Goal: Transaction & Acquisition: Purchase product/service

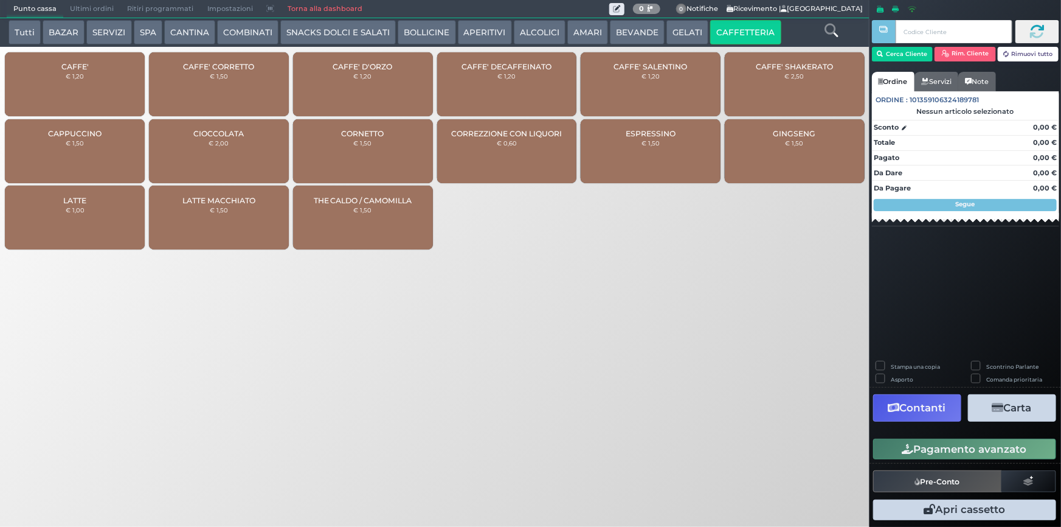
click at [104, 69] on div "CAFFE' € 1,20" at bounding box center [75, 84] width 140 height 64
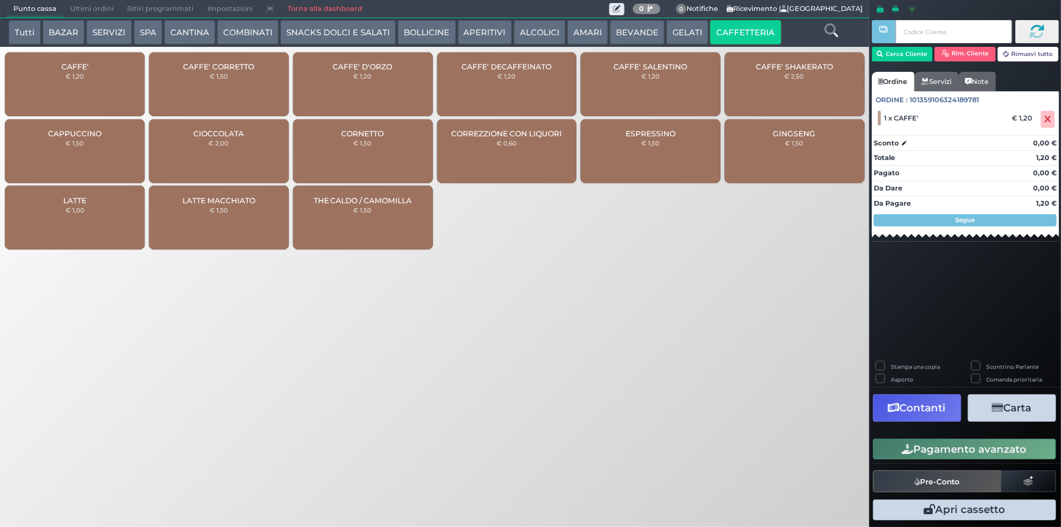
click at [923, 453] on button "Pagamento avanzato" at bounding box center [964, 449] width 183 height 21
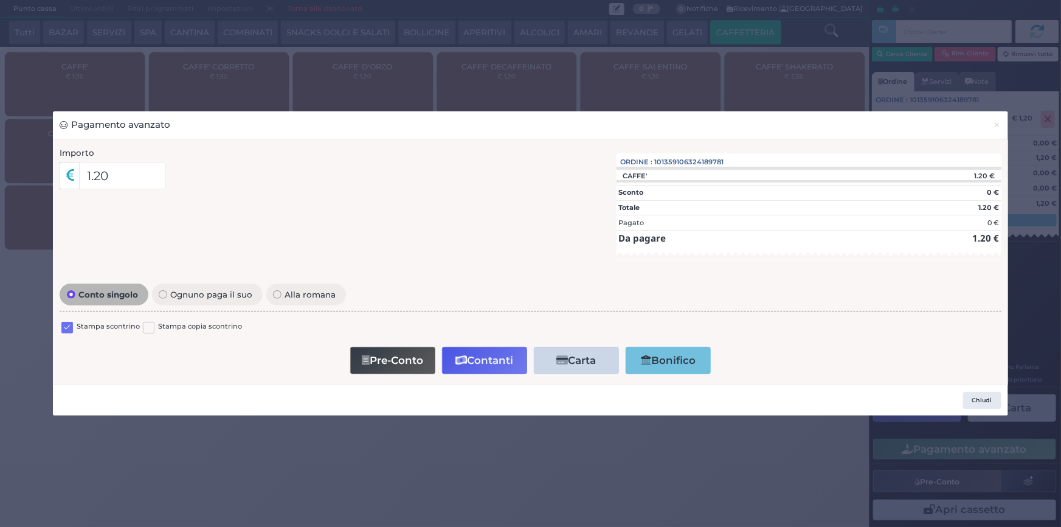
drag, startPoint x: 66, startPoint y: 327, endPoint x: 162, endPoint y: 335, distance: 97.1
click at [71, 327] on label at bounding box center [67, 328] width 12 height 12
click at [0, 0] on input "checkbox" at bounding box center [0, 0] width 0 height 0
click at [483, 359] on button "Contanti" at bounding box center [484, 360] width 85 height 27
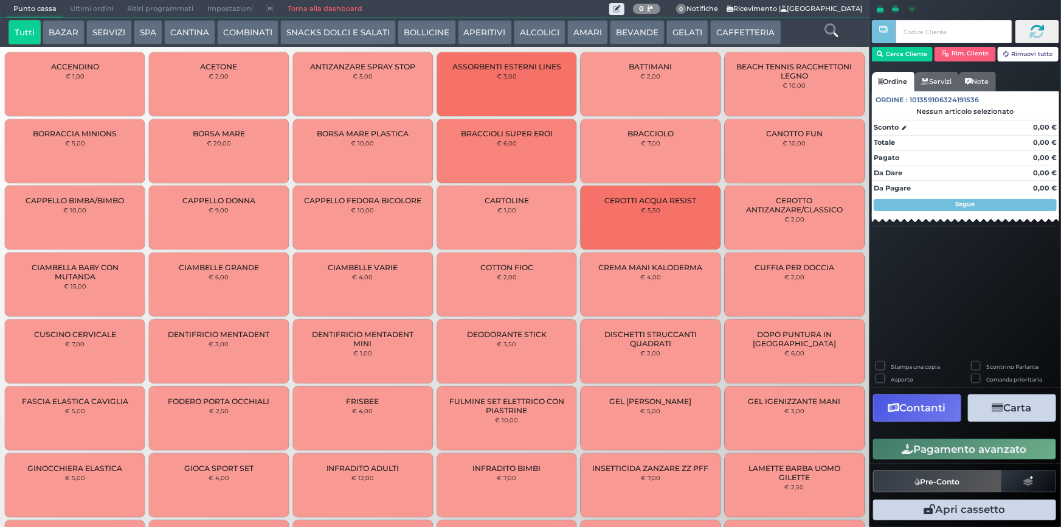
click at [721, 31] on button "CAFFETTERIA" at bounding box center [745, 32] width 71 height 24
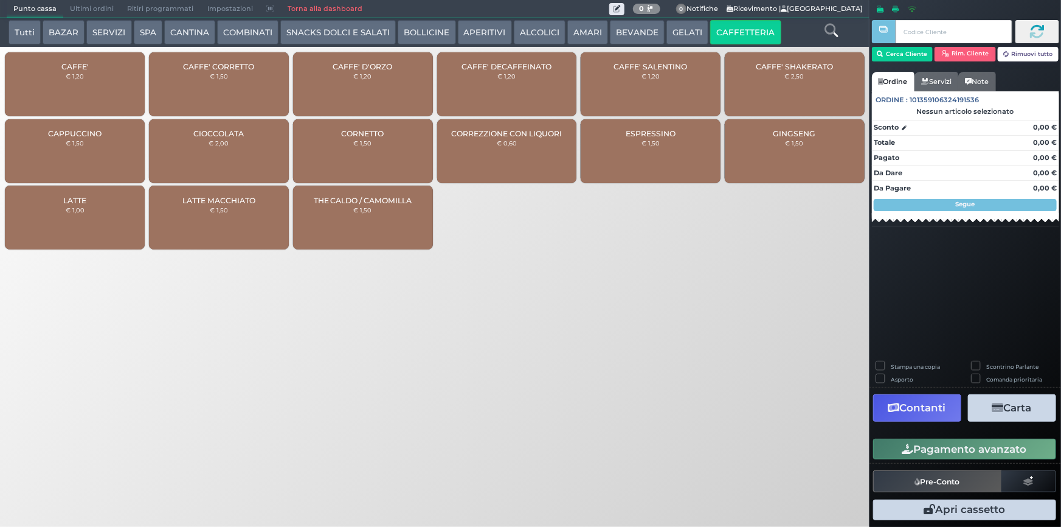
drag, startPoint x: 94, startPoint y: 72, endPoint x: 97, endPoint y: 88, distance: 15.6
click at [94, 72] on div "CAFFE' € 1,20" at bounding box center [75, 84] width 140 height 64
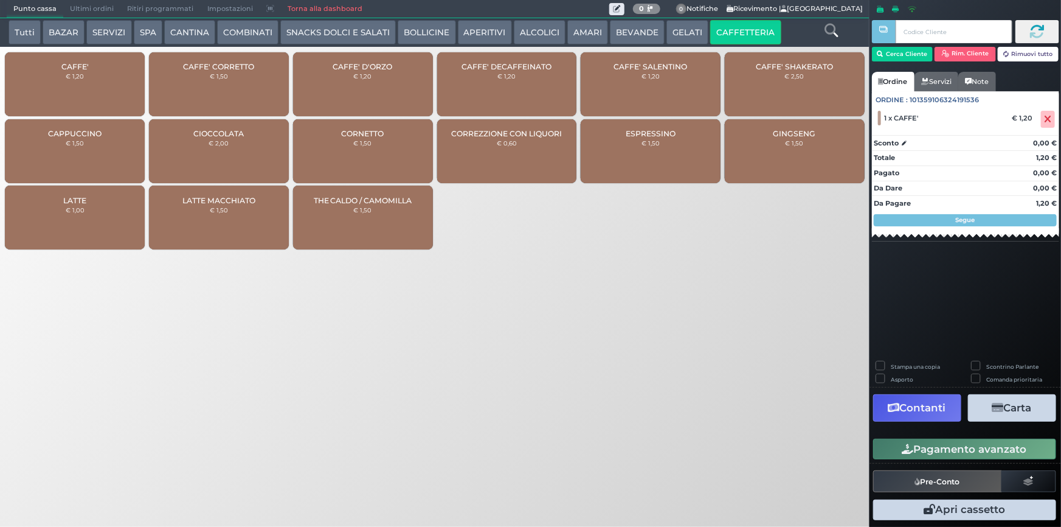
click at [89, 91] on div "CAFFE' € 1,20" at bounding box center [75, 84] width 140 height 64
click at [973, 450] on button "Pagamento avanzato" at bounding box center [964, 449] width 183 height 21
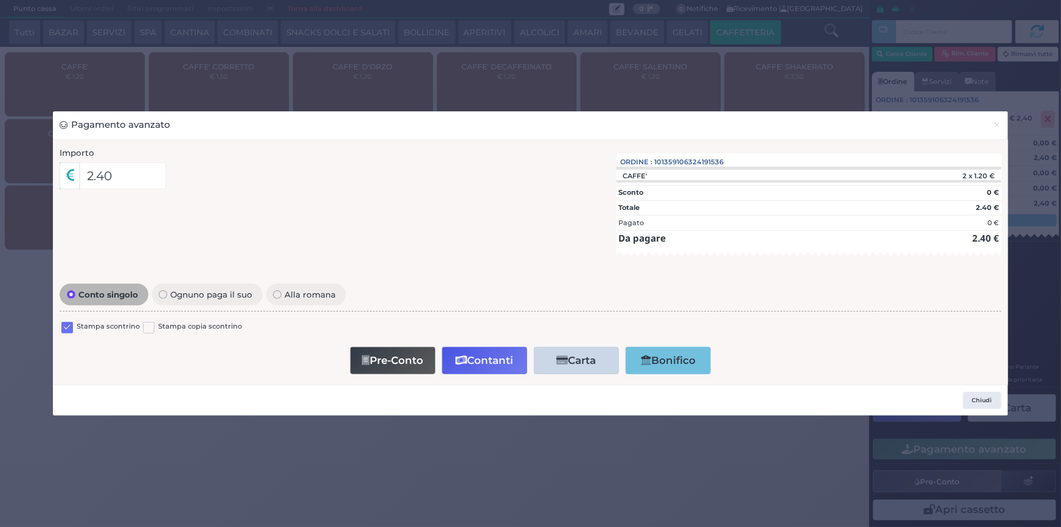
click at [63, 330] on label at bounding box center [67, 328] width 12 height 12
click at [0, 0] on input "checkbox" at bounding box center [0, 0] width 0 height 0
click at [471, 362] on button "Contanti" at bounding box center [484, 360] width 85 height 27
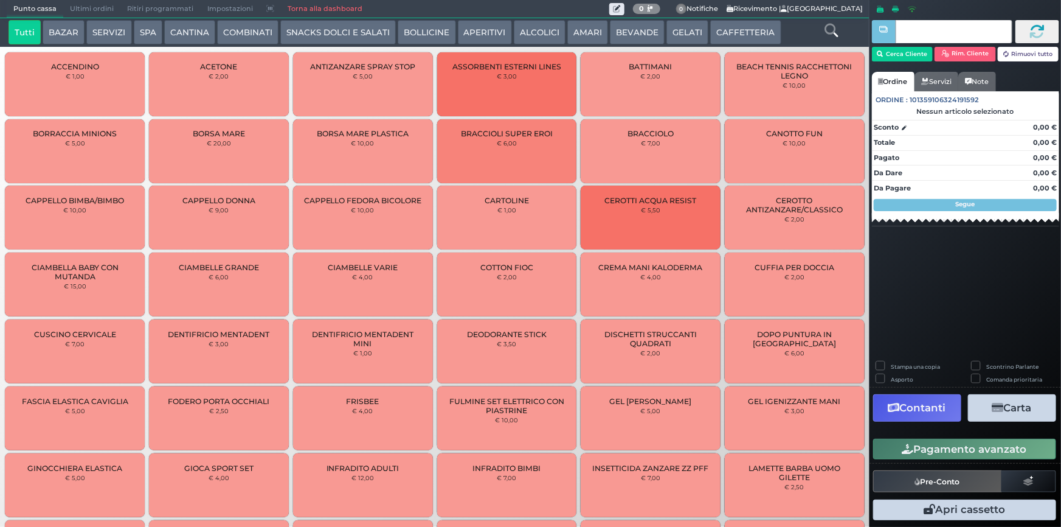
drag, startPoint x: 742, startPoint y: 33, endPoint x: 474, endPoint y: 187, distance: 308.9
click at [741, 34] on button "CAFFETTERIA" at bounding box center [745, 32] width 71 height 24
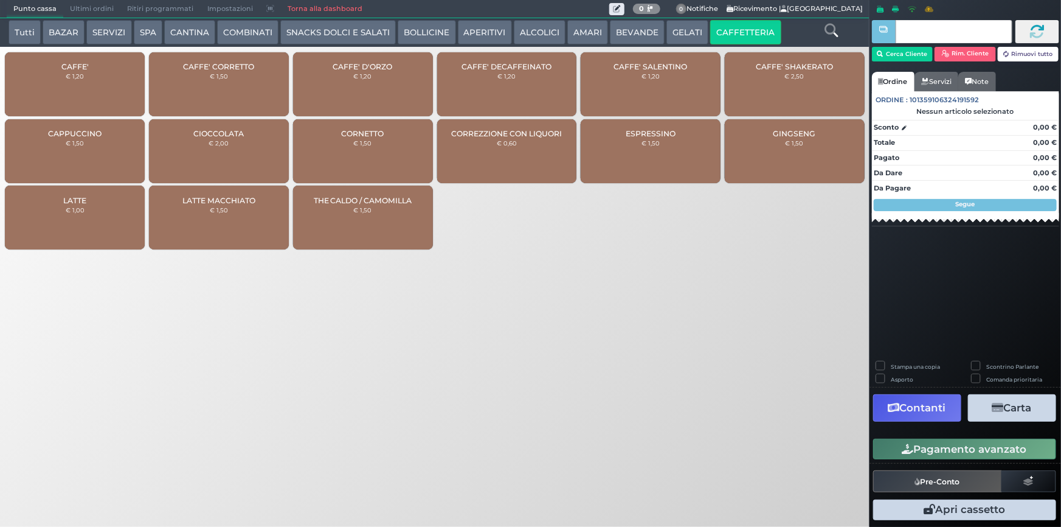
click at [92, 97] on div "CAFFE' € 1,20" at bounding box center [75, 84] width 140 height 64
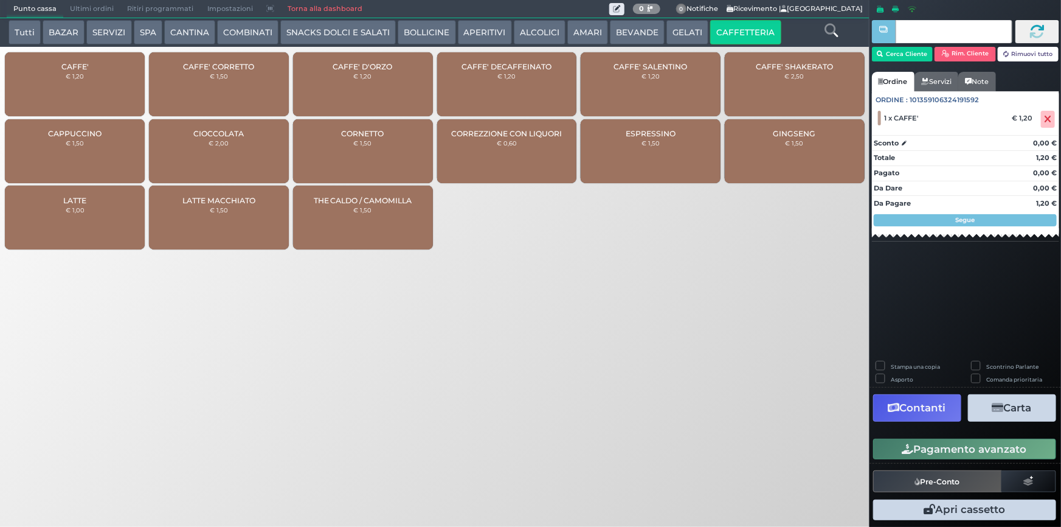
click at [96, 93] on div "CAFFE' € 1,20" at bounding box center [75, 84] width 140 height 64
click at [955, 450] on button "Pagamento avanzato" at bounding box center [964, 449] width 183 height 21
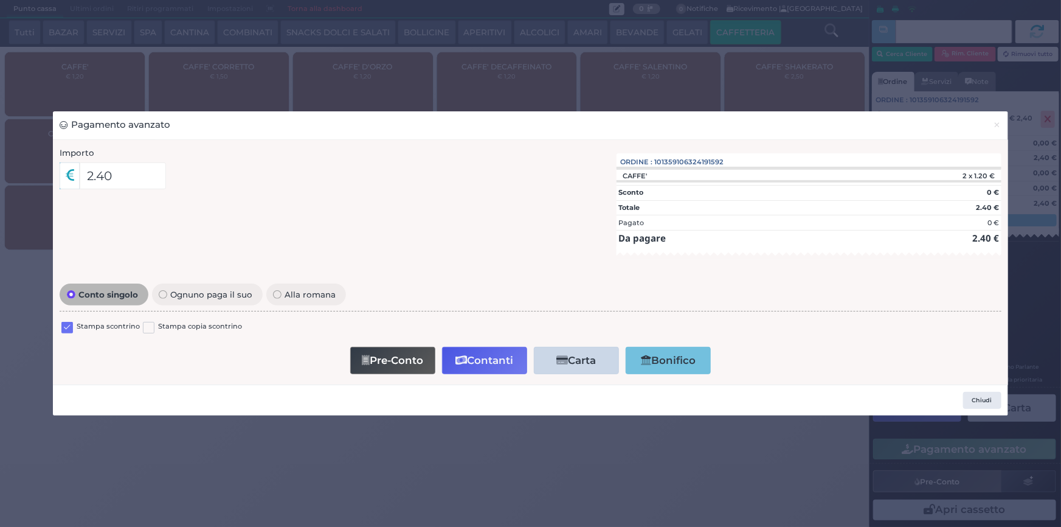
click at [68, 327] on label at bounding box center [67, 328] width 12 height 12
click at [0, 0] on input "checkbox" at bounding box center [0, 0] width 0 height 0
click at [474, 362] on button "Contanti" at bounding box center [484, 360] width 85 height 27
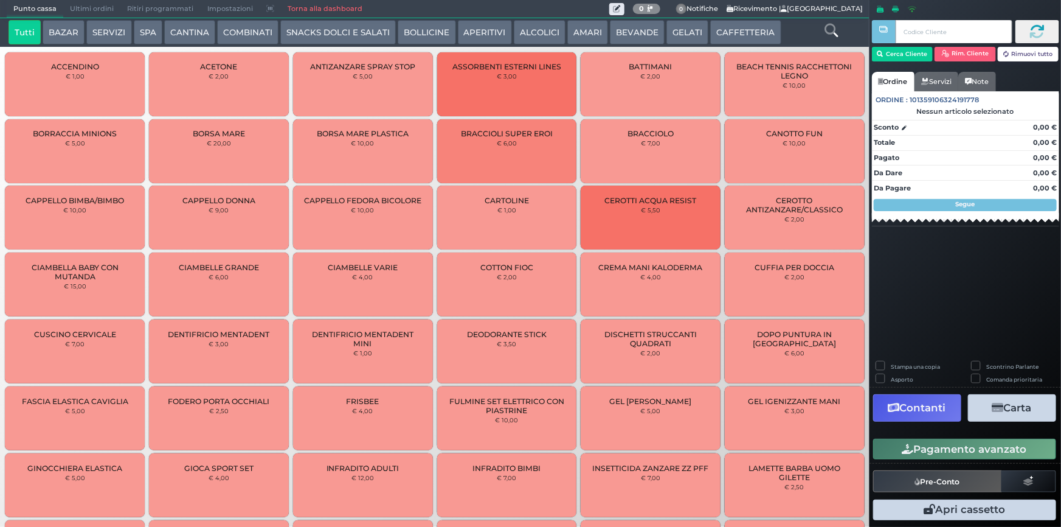
click at [92, 6] on span "Ultimi ordini" at bounding box center [91, 9] width 57 height 17
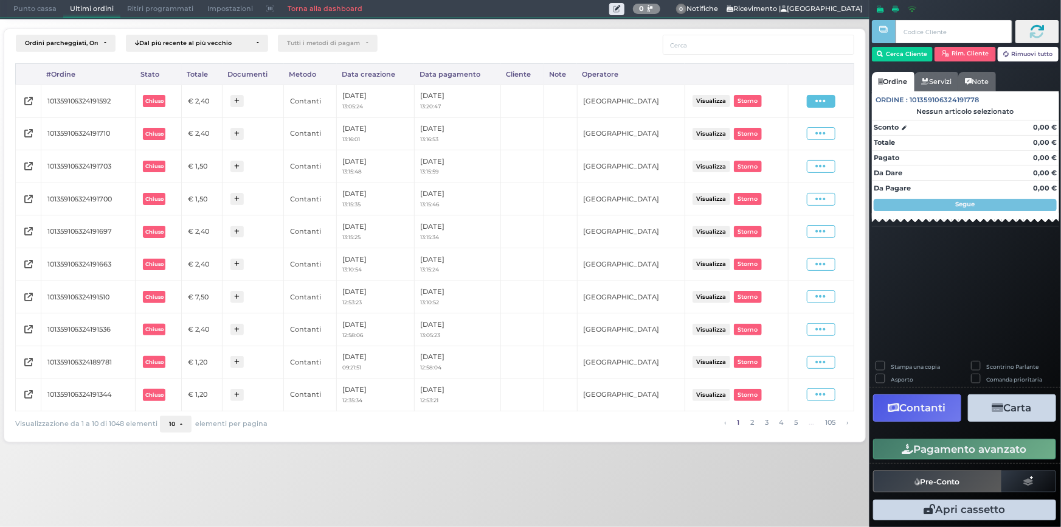
click at [827, 101] on span at bounding box center [821, 101] width 29 height 13
click at [799, 133] on span "Ristampa Pre-Conto" at bounding box center [794, 136] width 50 height 21
click at [36, 7] on span "Punto cassa" at bounding box center [35, 9] width 57 height 17
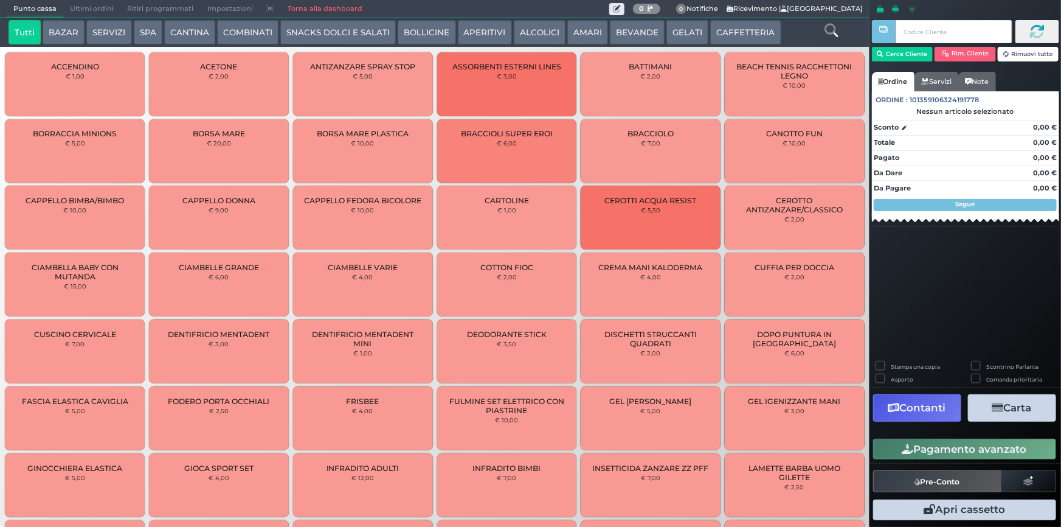
click at [727, 38] on button "CAFFETTERIA" at bounding box center [745, 32] width 71 height 24
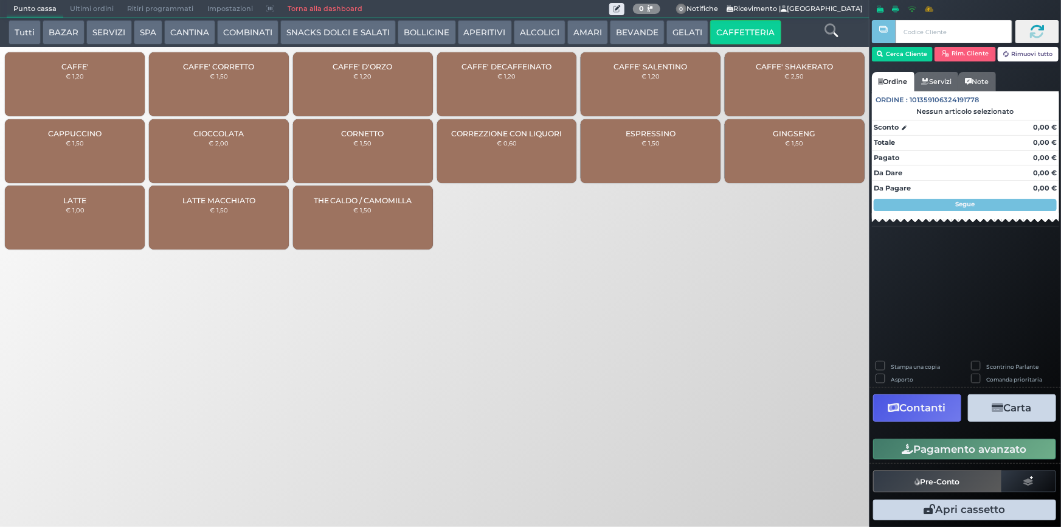
click at [49, 79] on div "CAFFE' € 1,20" at bounding box center [75, 84] width 140 height 64
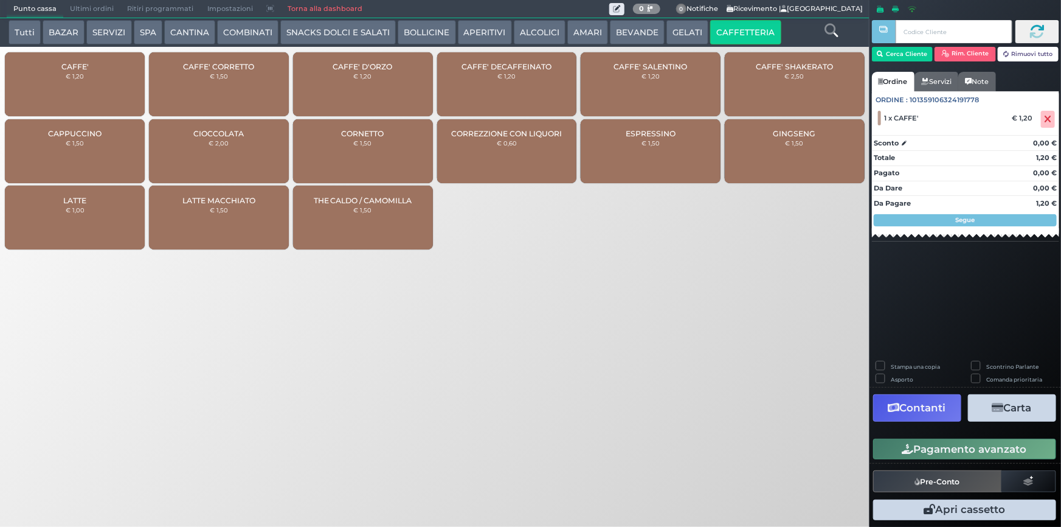
click at [78, 78] on small "€ 1,20" at bounding box center [75, 75] width 18 height 7
click at [975, 450] on button "Pagamento avanzato" at bounding box center [964, 449] width 183 height 21
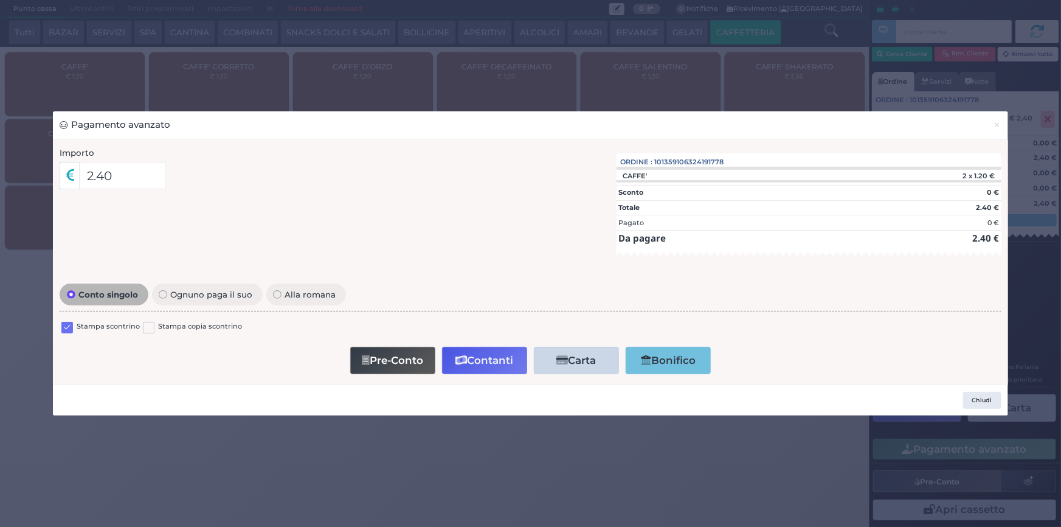
click at [70, 327] on label at bounding box center [67, 328] width 12 height 12
click at [0, 0] on input "checkbox" at bounding box center [0, 0] width 0 height 0
click at [487, 357] on button "Contanti" at bounding box center [484, 360] width 85 height 27
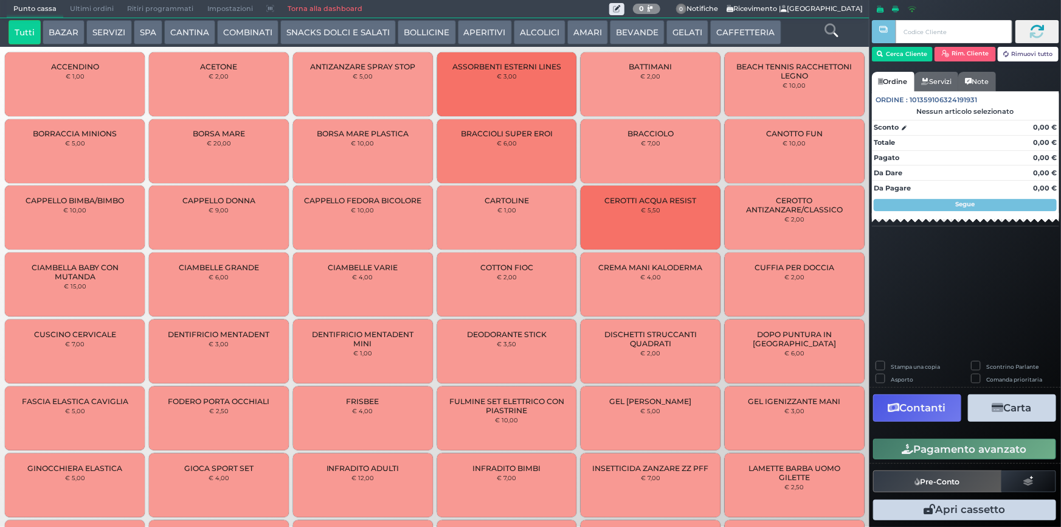
click at [828, 30] on icon at bounding box center [831, 30] width 13 height 13
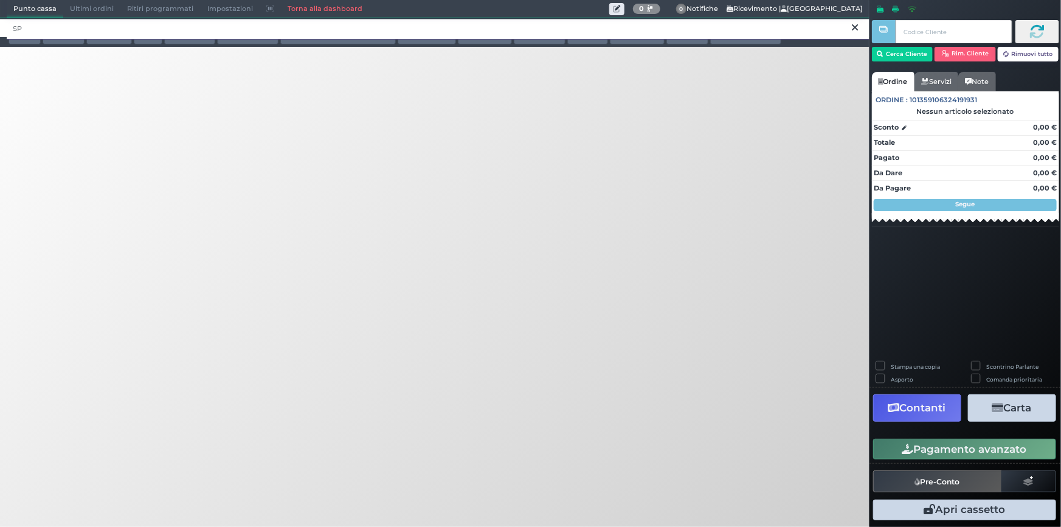
type input "S"
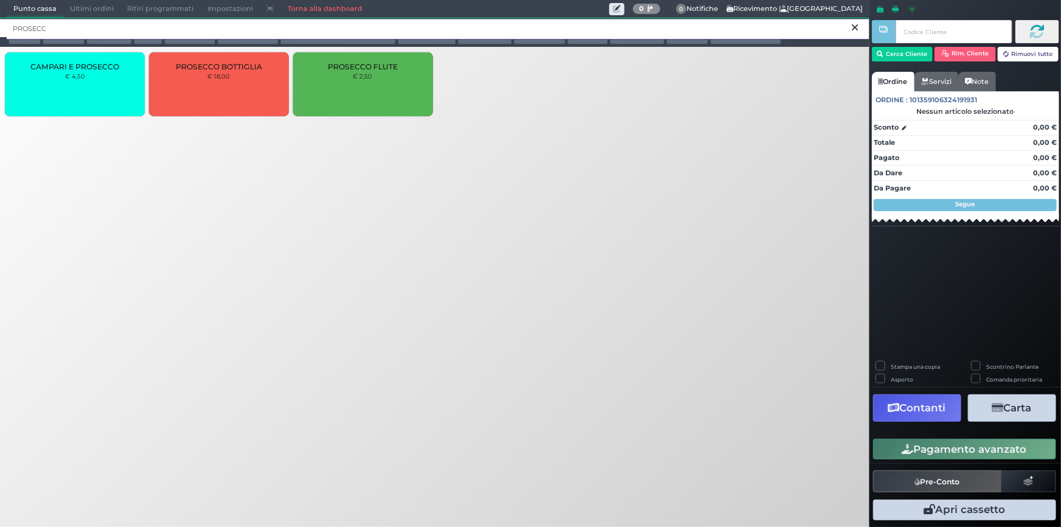
type input "PROSECC"
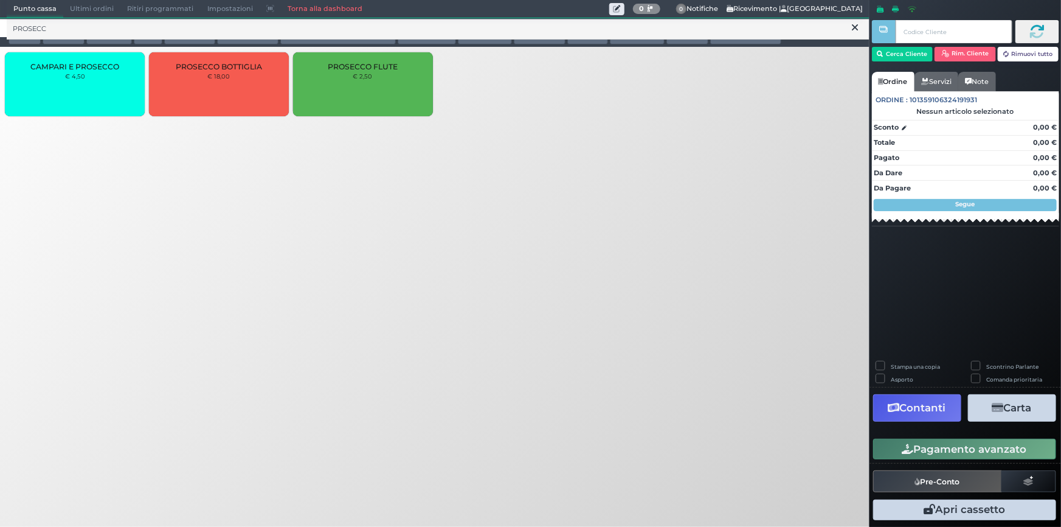
click at [855, 28] on icon at bounding box center [856, 28] width 6 height 12
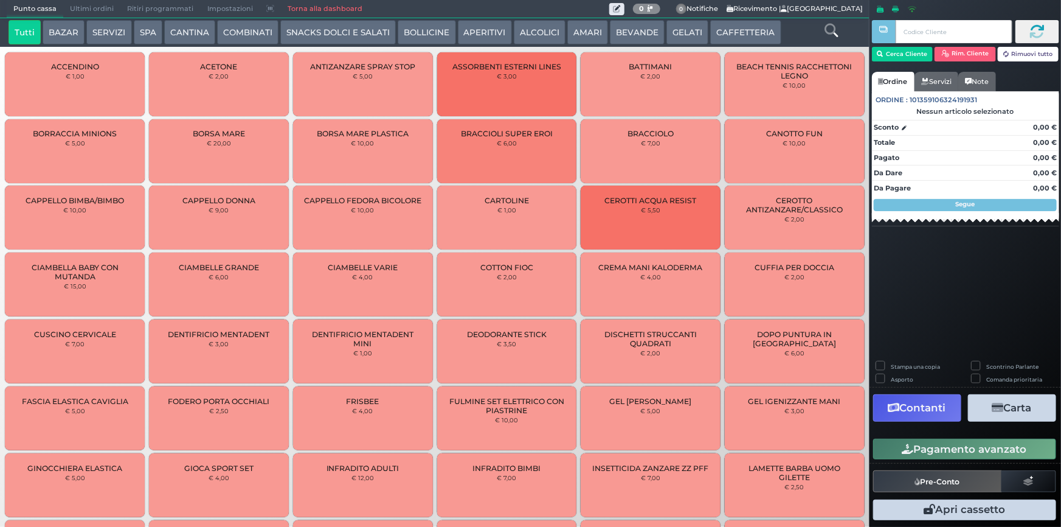
click at [716, 33] on button "CAFFETTERIA" at bounding box center [745, 32] width 71 height 24
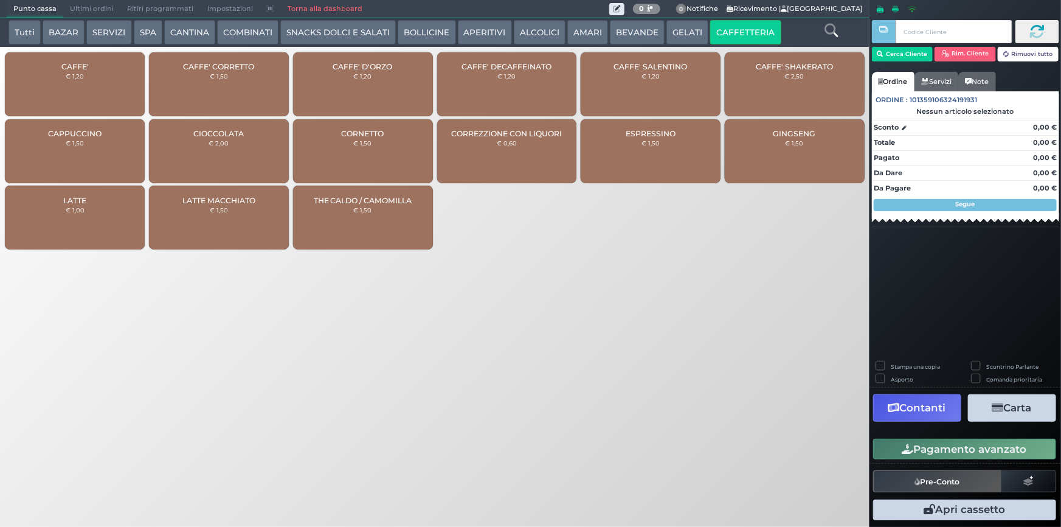
click at [66, 74] on small "€ 1,20" at bounding box center [75, 75] width 18 height 7
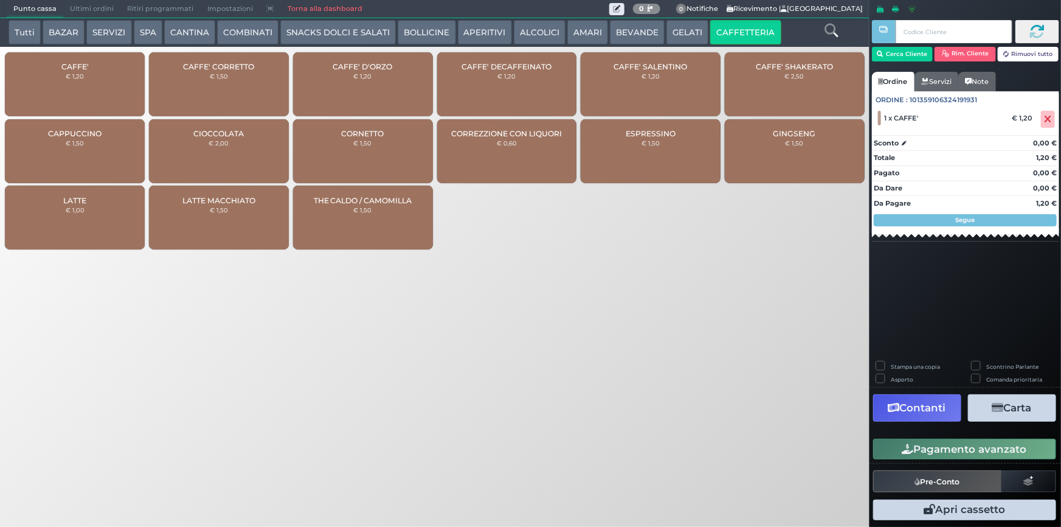
click at [355, 77] on small "€ 1,20" at bounding box center [363, 75] width 18 height 7
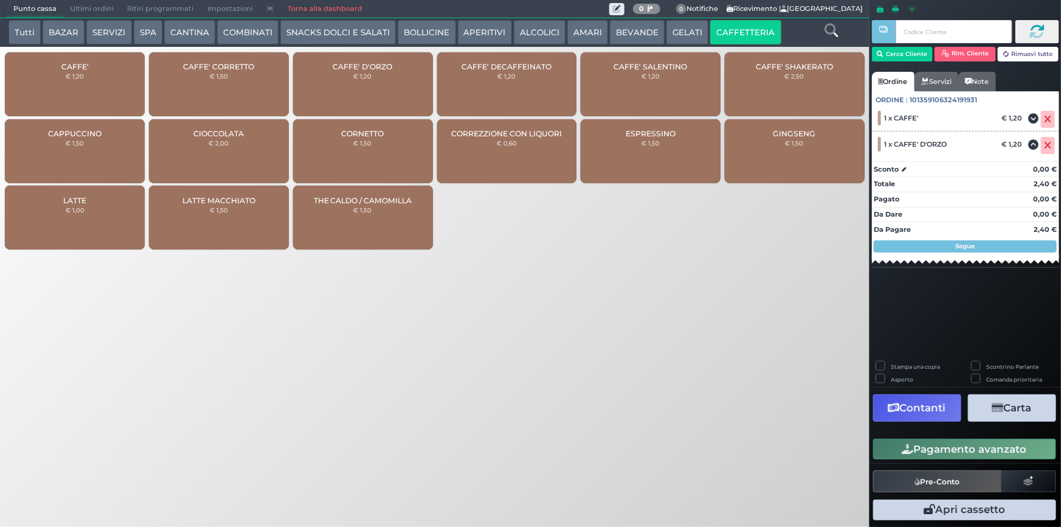
drag, startPoint x: 1004, startPoint y: 454, endPoint x: 640, endPoint y: 357, distance: 376.5
click at [1003, 454] on button "Pagamento avanzato" at bounding box center [964, 449] width 183 height 21
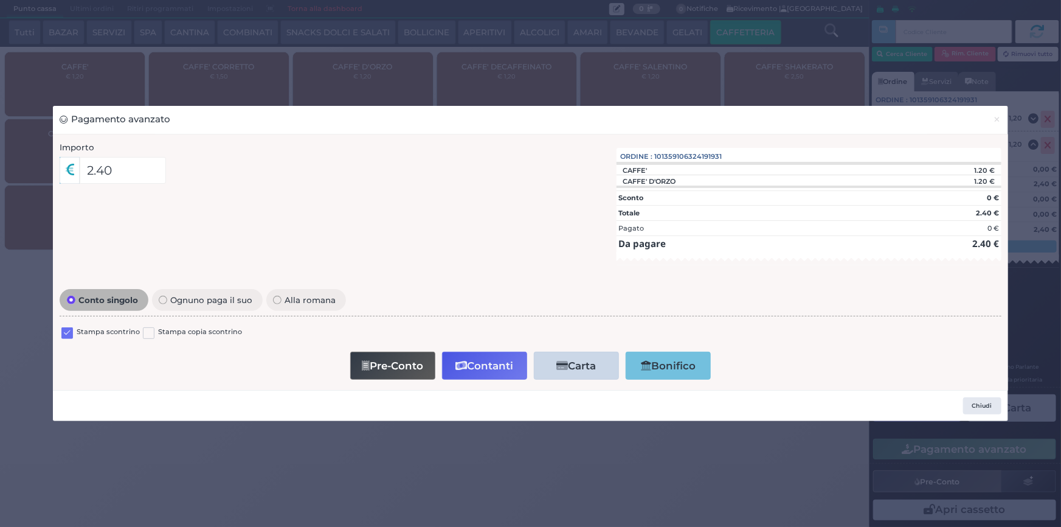
drag, startPoint x: 64, startPoint y: 335, endPoint x: 75, endPoint y: 339, distance: 12.0
click at [65, 335] on label at bounding box center [67, 333] width 12 height 12
click at [0, 0] on input "checkbox" at bounding box center [0, 0] width 0 height 0
click at [487, 358] on button "Contanti" at bounding box center [484, 365] width 85 height 27
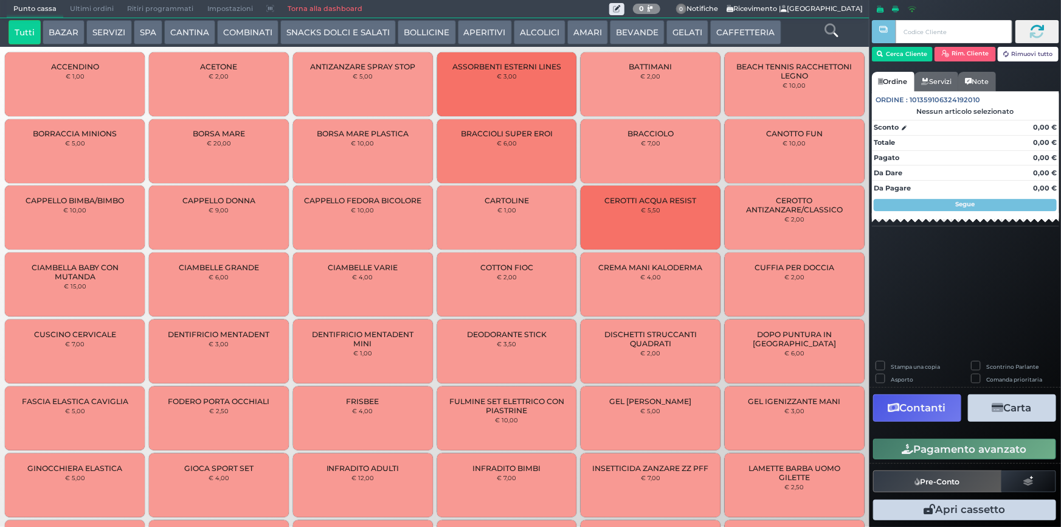
click at [85, 10] on span "Ultimi ordini" at bounding box center [91, 9] width 57 height 17
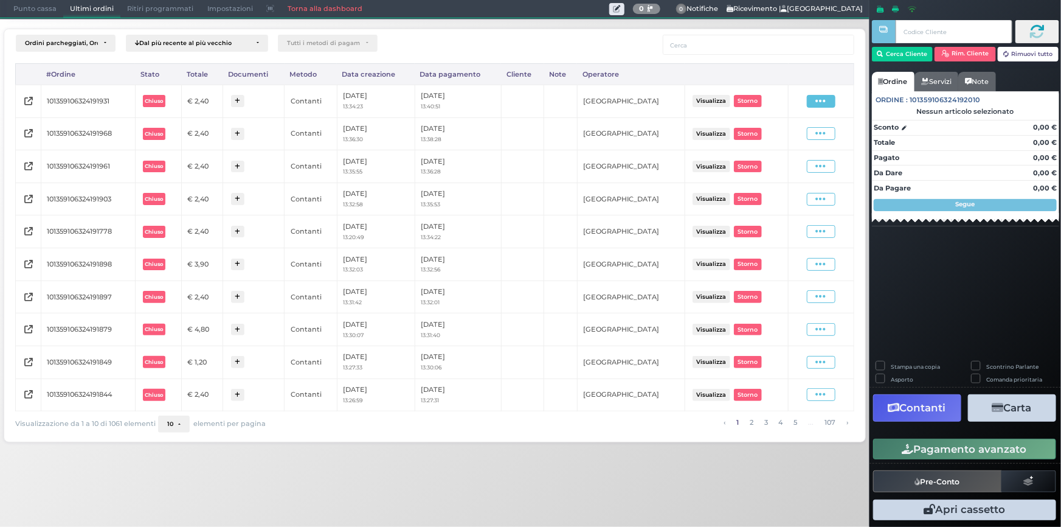
click at [824, 99] on icon at bounding box center [821, 101] width 10 height 12
click at [791, 139] on span "Ristampa Pre-Conto" at bounding box center [794, 136] width 50 height 21
click at [39, 10] on span "Punto cassa" at bounding box center [35, 9] width 57 height 17
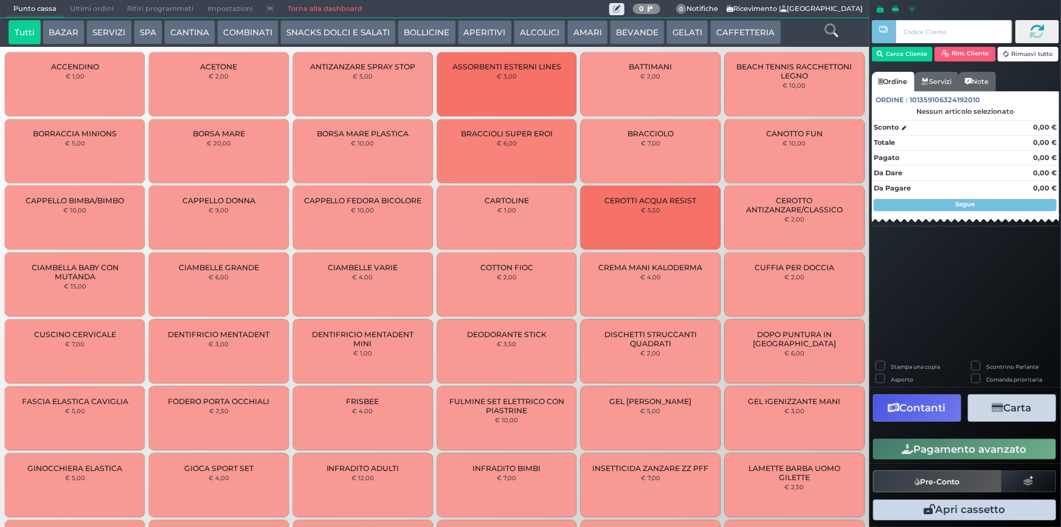
drag, startPoint x: 69, startPoint y: 27, endPoint x: 64, endPoint y: 18, distance: 10.3
click at [68, 27] on button "BAZAR" at bounding box center [64, 32] width 42 height 24
click at [109, 30] on button "SERVIZI" at bounding box center [108, 32] width 45 height 24
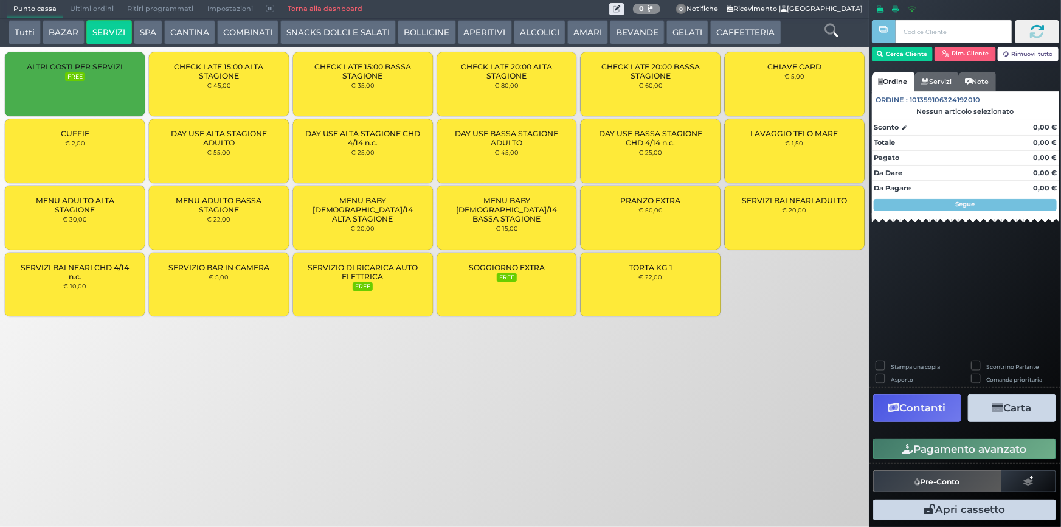
click at [656, 276] on small "€ 22,00" at bounding box center [651, 276] width 24 height 7
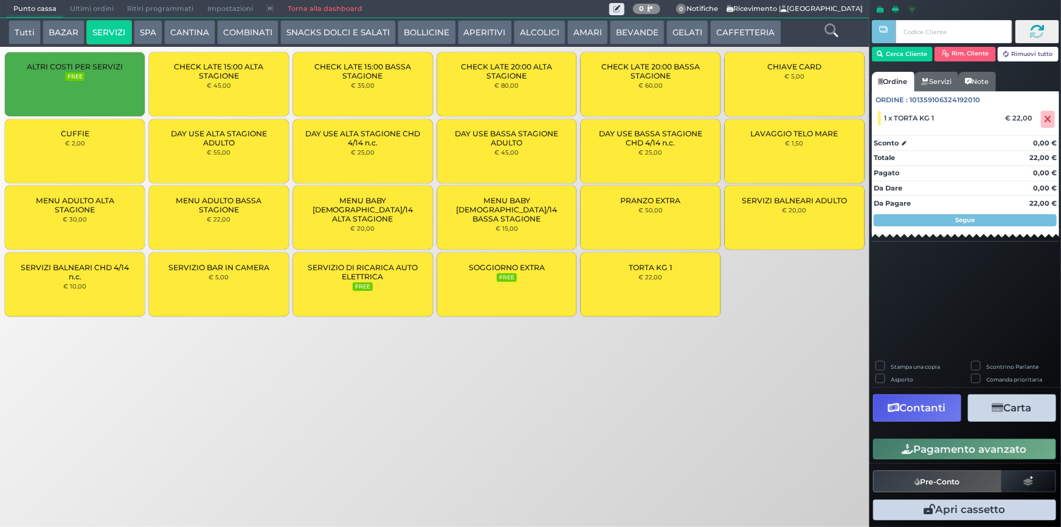
click at [655, 279] on small "€ 22,00" at bounding box center [651, 276] width 24 height 7
click at [890, 52] on button "Cerca Cliente" at bounding box center [902, 54] width 61 height 15
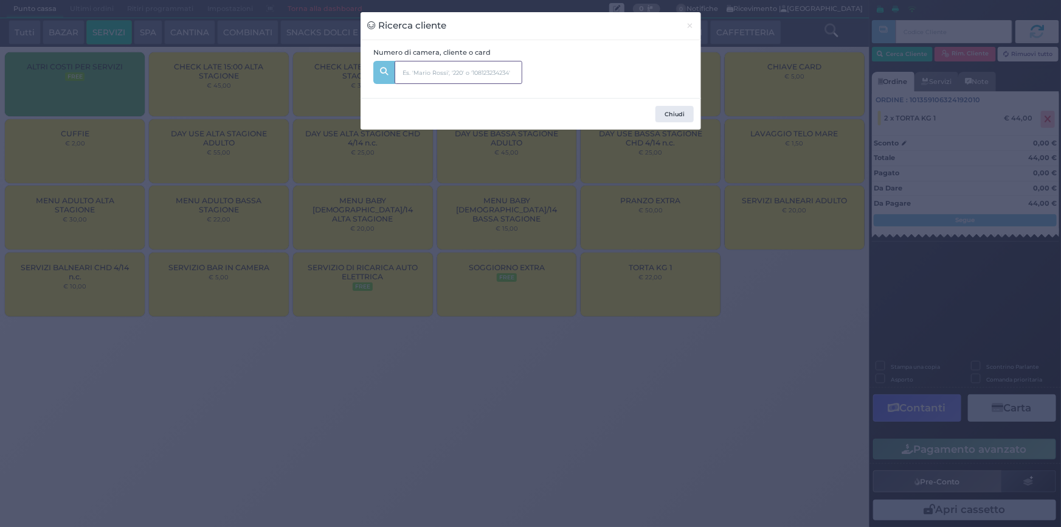
click at [451, 75] on input "text" at bounding box center [459, 72] width 128 height 23
type input "336"
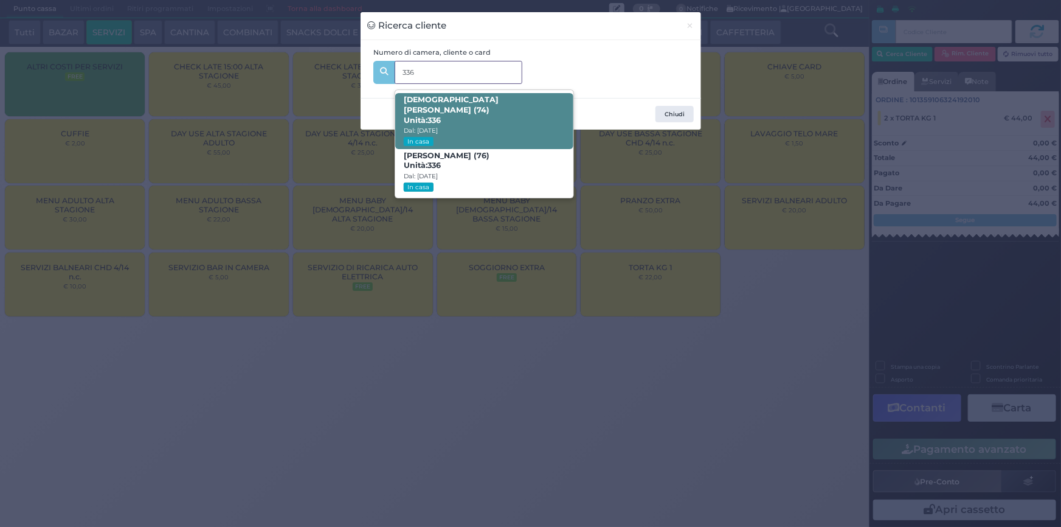
click at [457, 113] on span "CRISTIANA SANTINON (74) Unità: 336 Dal: 15/09/2025 In casa" at bounding box center [484, 121] width 178 height 56
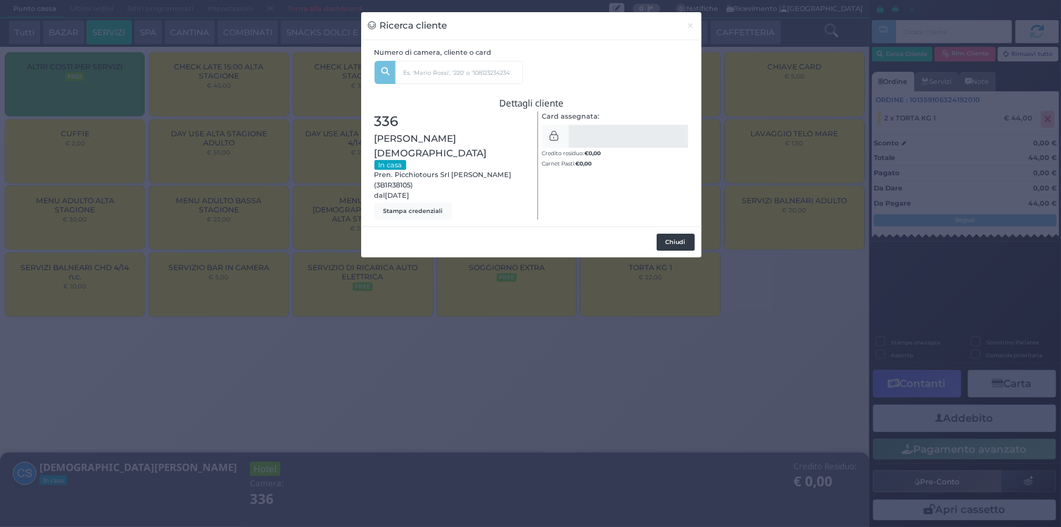
click at [683, 234] on button "Chiudi" at bounding box center [676, 242] width 38 height 17
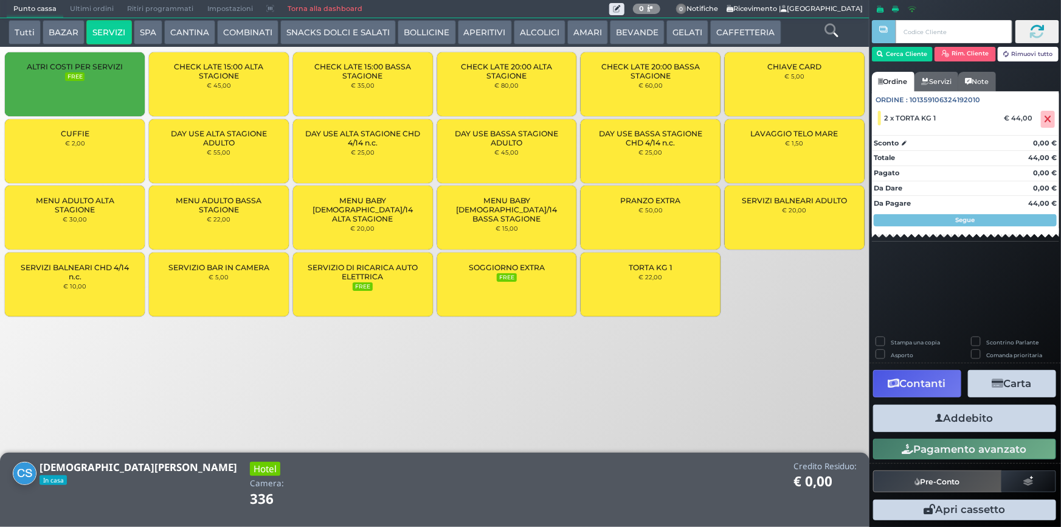
click at [944, 421] on button "Addebito" at bounding box center [964, 417] width 183 height 27
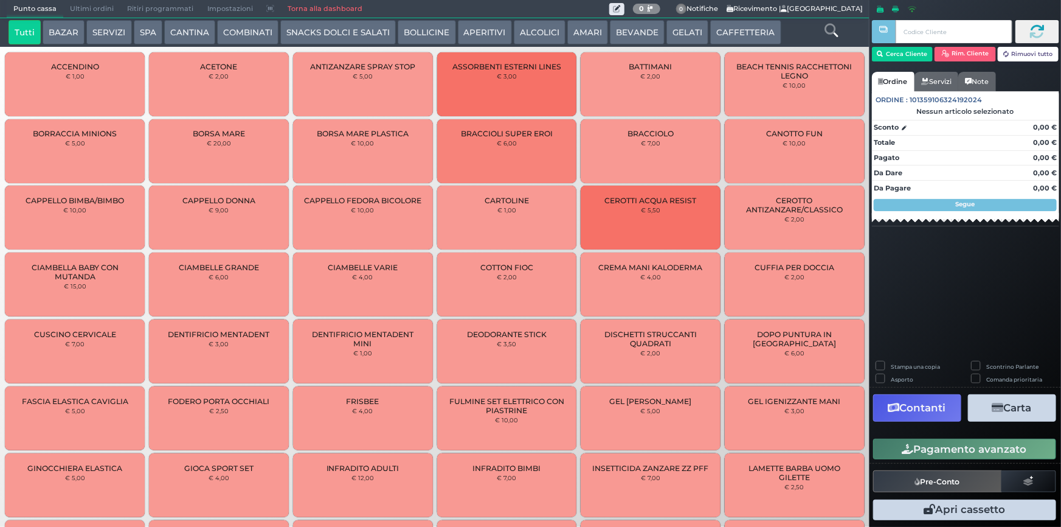
drag, startPoint x: 726, startPoint y: 24, endPoint x: 699, endPoint y: 46, distance: 34.6
click at [723, 24] on button "CAFFETTERIA" at bounding box center [745, 32] width 71 height 24
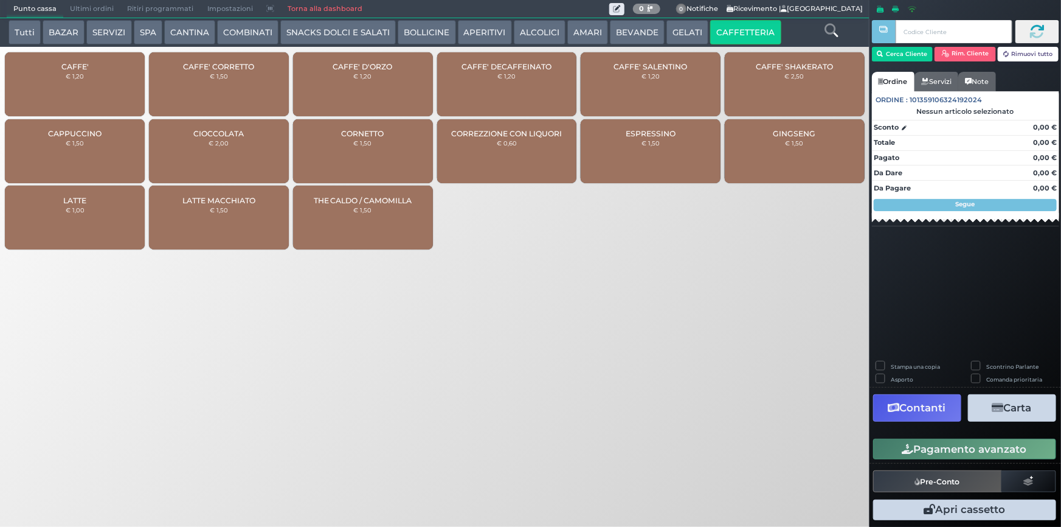
click at [77, 84] on div "CAFFE' € 1,20" at bounding box center [75, 84] width 140 height 64
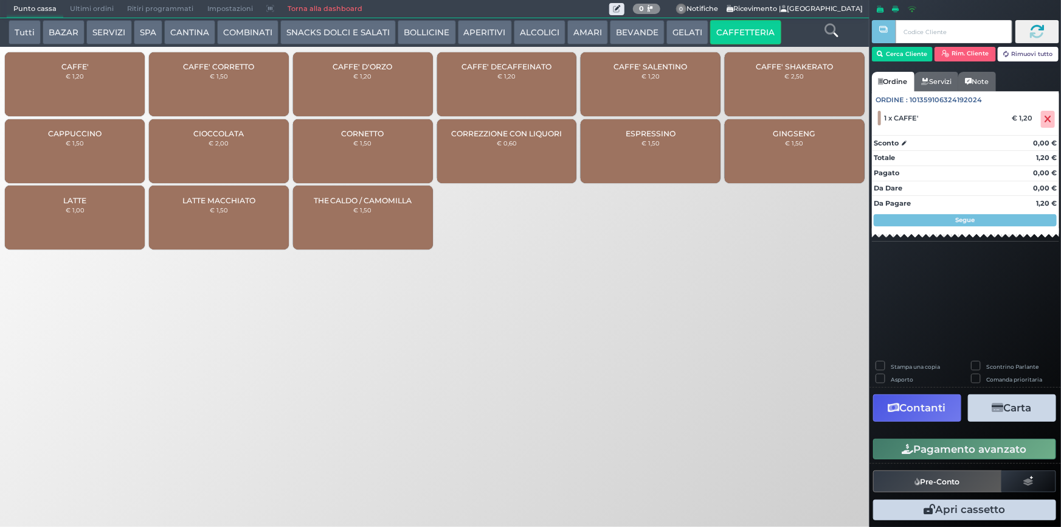
click at [103, 84] on div "CAFFE' € 1,20" at bounding box center [75, 84] width 140 height 64
click at [498, 79] on div "CAFFE' DECAFFEINATO € 1,20" at bounding box center [507, 84] width 140 height 64
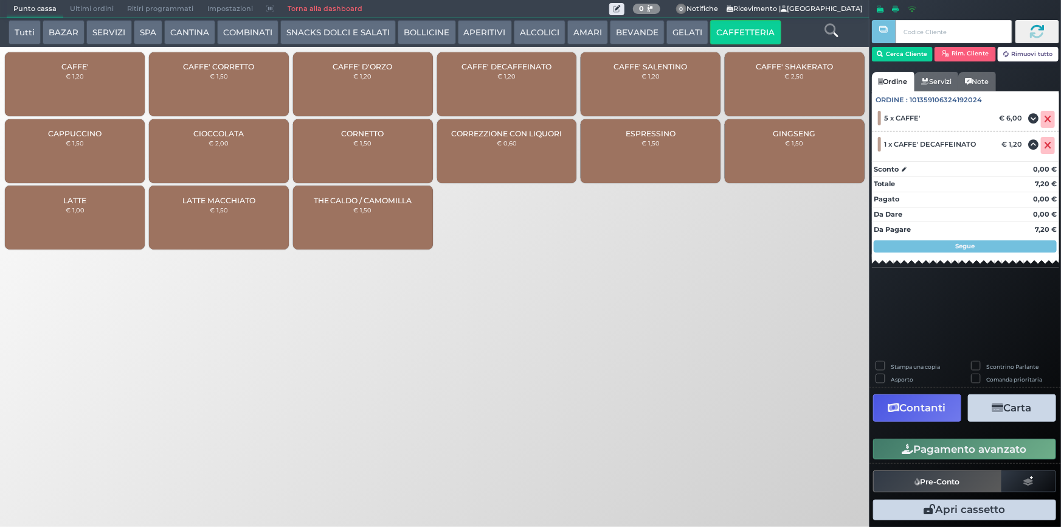
drag, startPoint x: 887, startPoint y: 444, endPoint x: 565, endPoint y: 335, distance: 340.4
click at [886, 443] on button "Pagamento avanzato" at bounding box center [964, 449] width 183 height 21
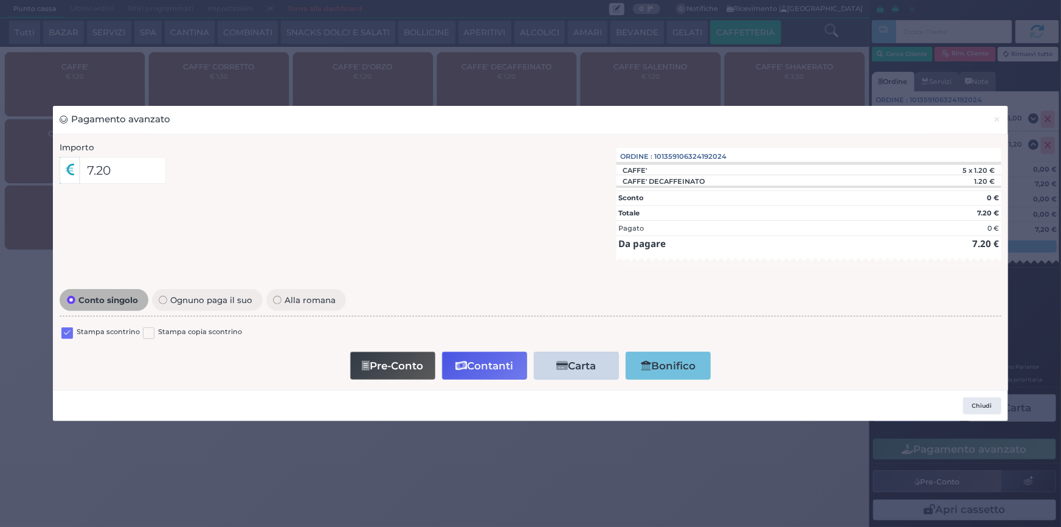
click at [69, 330] on label at bounding box center [67, 333] width 12 height 12
click at [0, 0] on input "checkbox" at bounding box center [0, 0] width 0 height 0
click at [480, 356] on button "Contanti" at bounding box center [484, 365] width 85 height 27
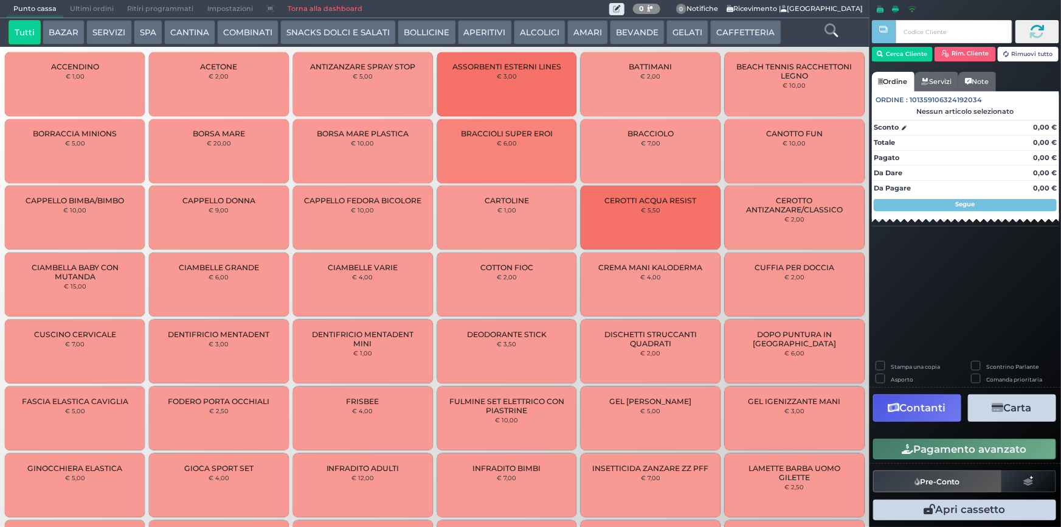
click at [95, 9] on span "Ultimi ordini" at bounding box center [91, 9] width 57 height 17
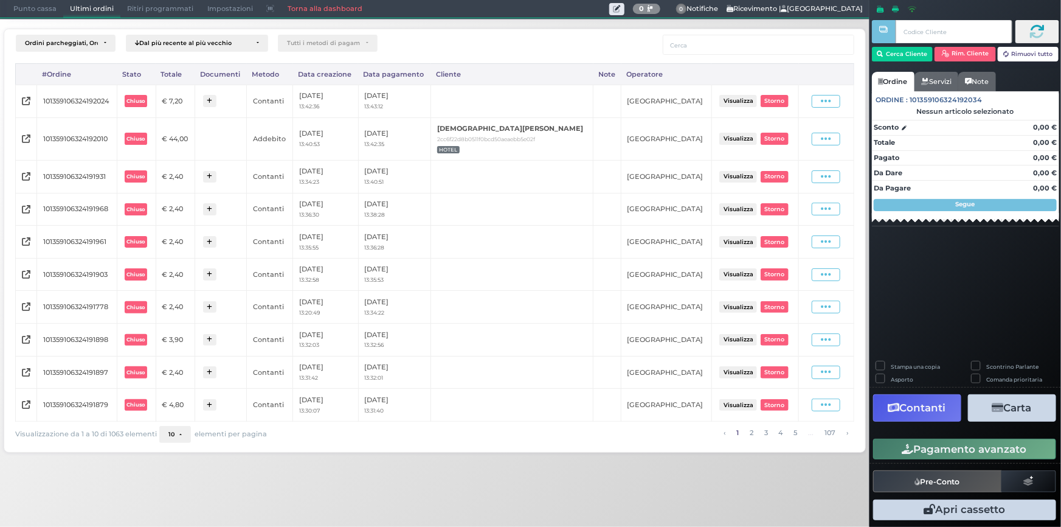
click at [24, 10] on span "Punto cassa" at bounding box center [35, 9] width 57 height 17
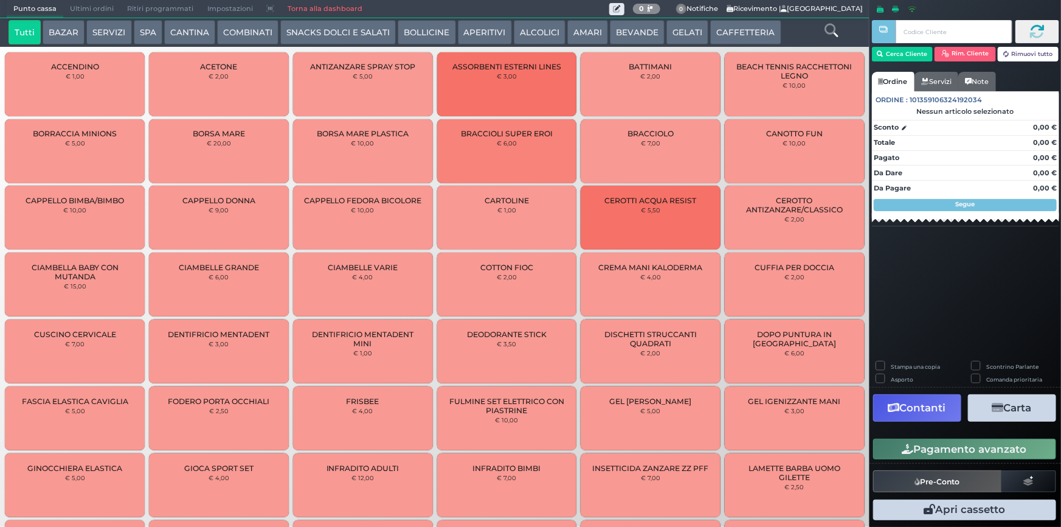
click at [736, 30] on button "CAFFETTERIA" at bounding box center [745, 32] width 71 height 24
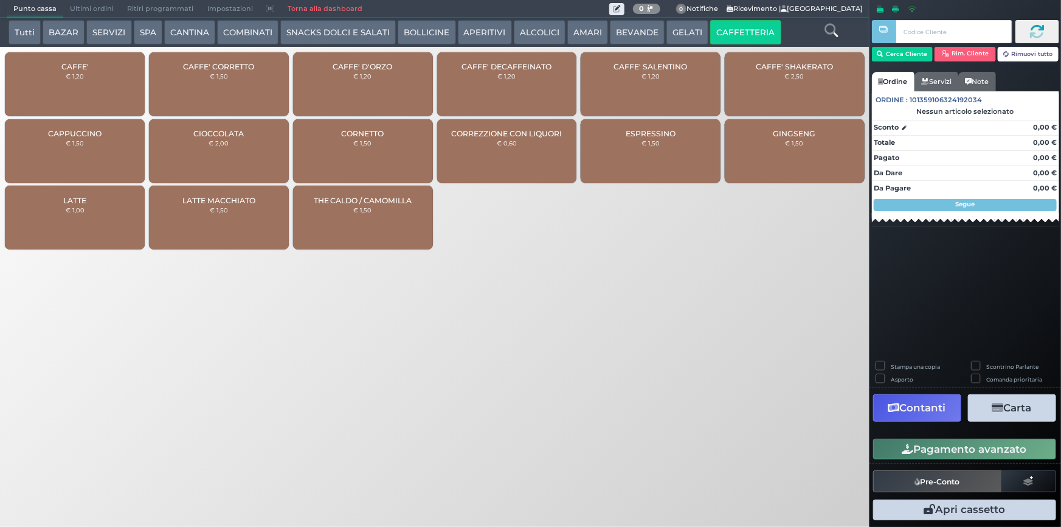
click at [50, 91] on div "CAFFE' € 1,20" at bounding box center [75, 84] width 140 height 64
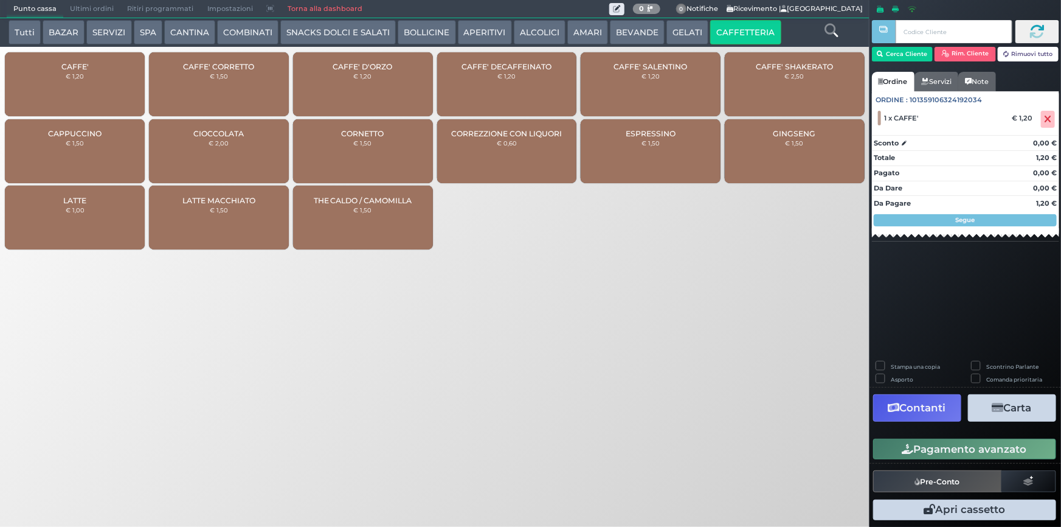
click at [947, 453] on button "Pagamento avanzato" at bounding box center [964, 449] width 183 height 21
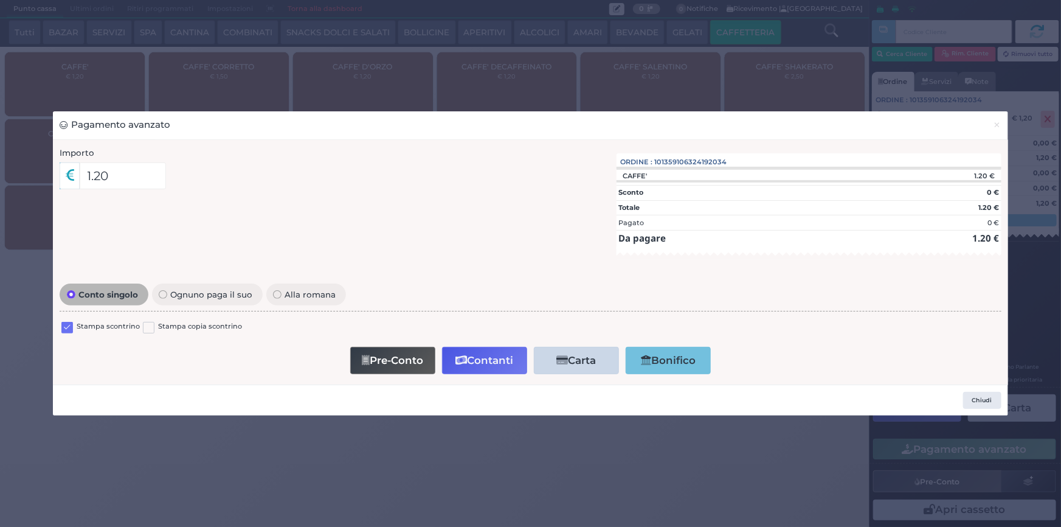
click at [68, 324] on label at bounding box center [67, 328] width 12 height 12
click at [0, 0] on input "checkbox" at bounding box center [0, 0] width 0 height 0
click at [462, 356] on icon "button" at bounding box center [462, 360] width 12 height 10
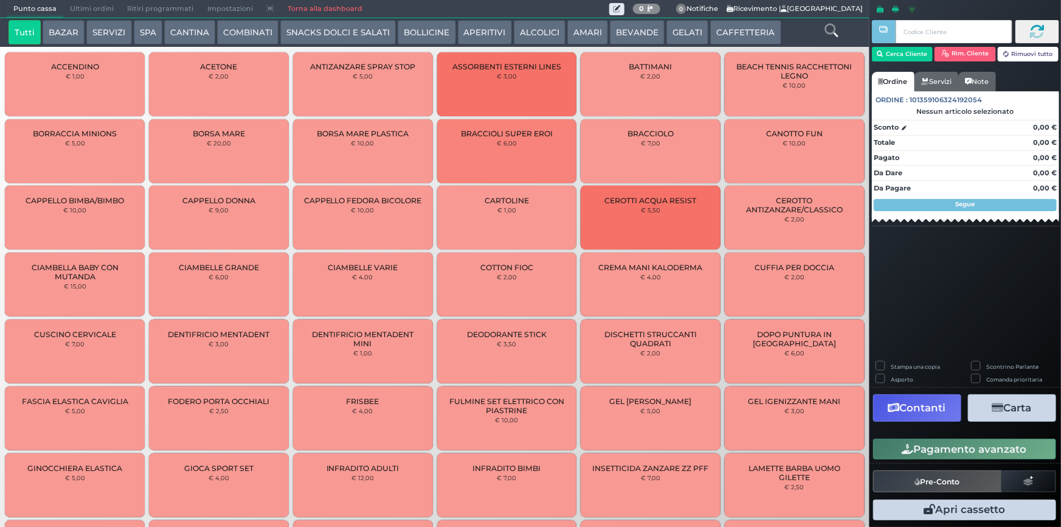
click at [101, 7] on span "Ultimi ordini" at bounding box center [91, 9] width 57 height 17
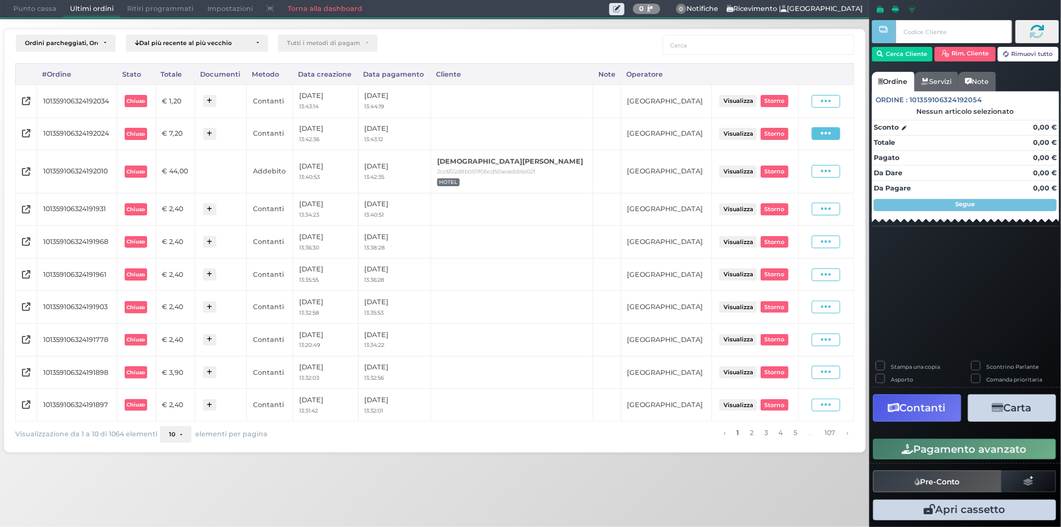
click at [827, 131] on icon at bounding box center [826, 134] width 10 height 12
click at [796, 175] on span "Ristampa Pre-Conto" at bounding box center [802, 168] width 50 height 21
click at [822, 101] on icon at bounding box center [826, 101] width 10 height 12
click at [800, 134] on span "Ristampa Pre-Conto" at bounding box center [802, 136] width 50 height 21
drag, startPoint x: 40, startPoint y: 7, endPoint x: 132, endPoint y: 43, distance: 98.8
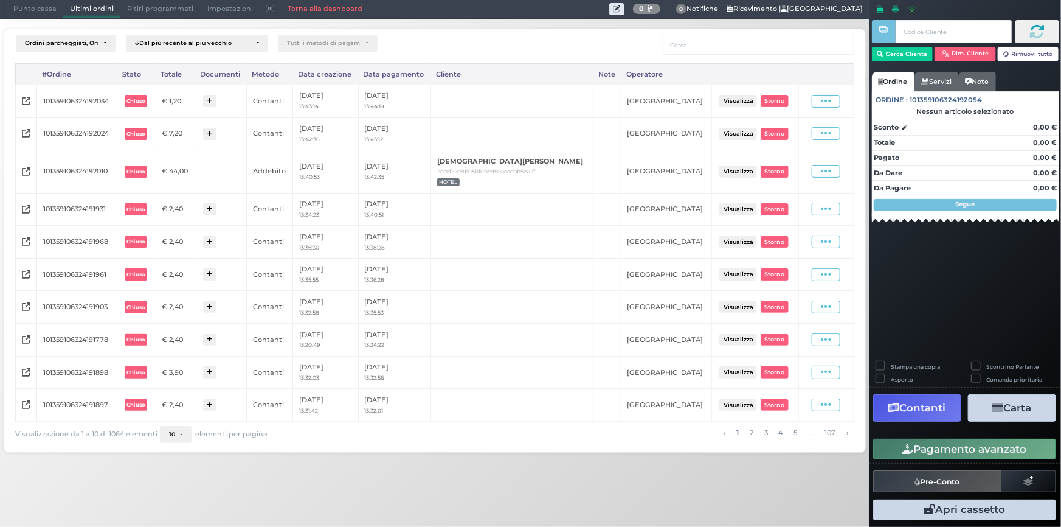
click at [41, 6] on span "Punto cassa" at bounding box center [35, 9] width 57 height 17
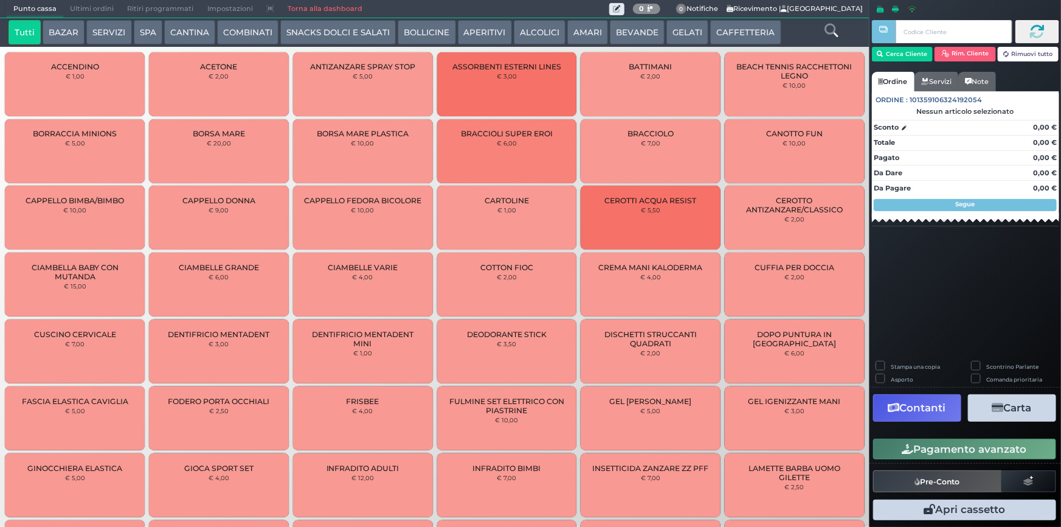
click at [834, 30] on icon at bounding box center [831, 30] width 13 height 13
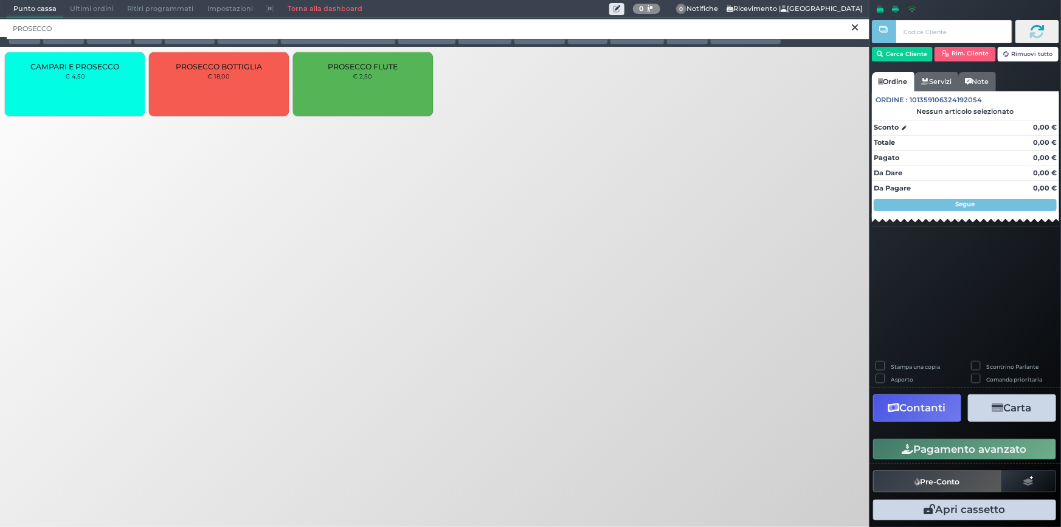
type input "PROSECCO"
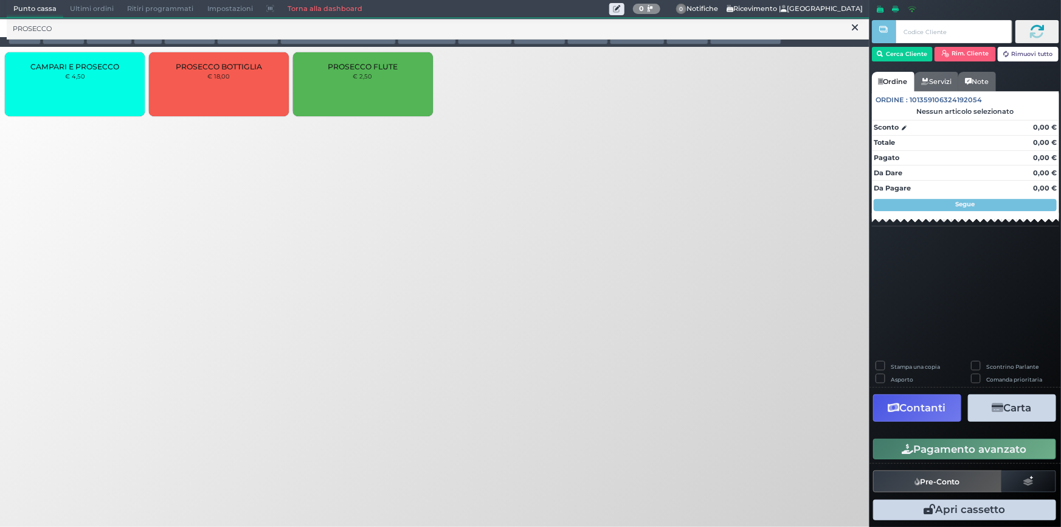
click at [588, 217] on div "Punto cassa [GEOGRAPHIC_DATA] Ultimi ordini Delivery Ritiri programmati Imposta…" at bounding box center [530, 263] width 1061 height 527
click at [857, 28] on icon at bounding box center [856, 28] width 6 height 12
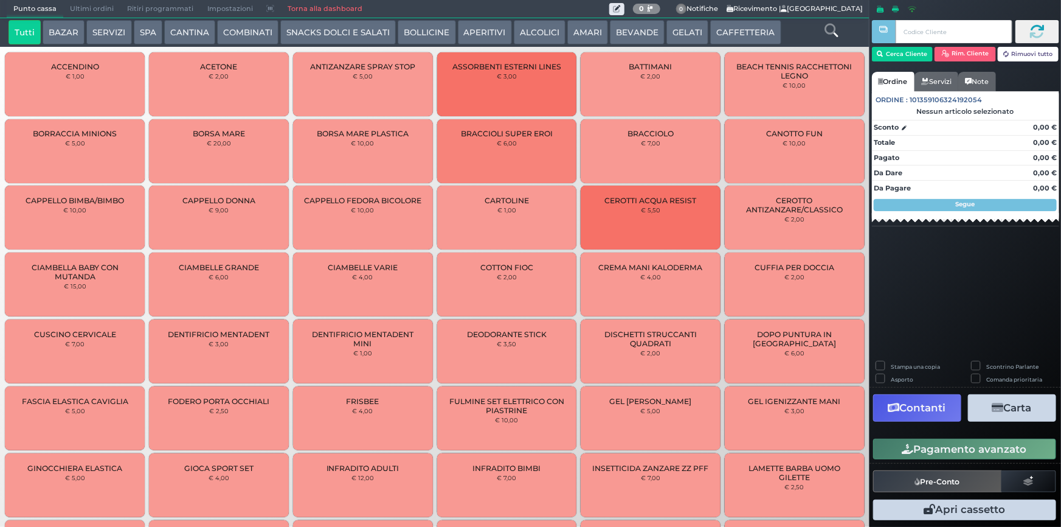
drag, startPoint x: 750, startPoint y: 35, endPoint x: 693, endPoint y: 50, distance: 58.7
click at [750, 34] on button "CAFFETTERIA" at bounding box center [745, 32] width 71 height 24
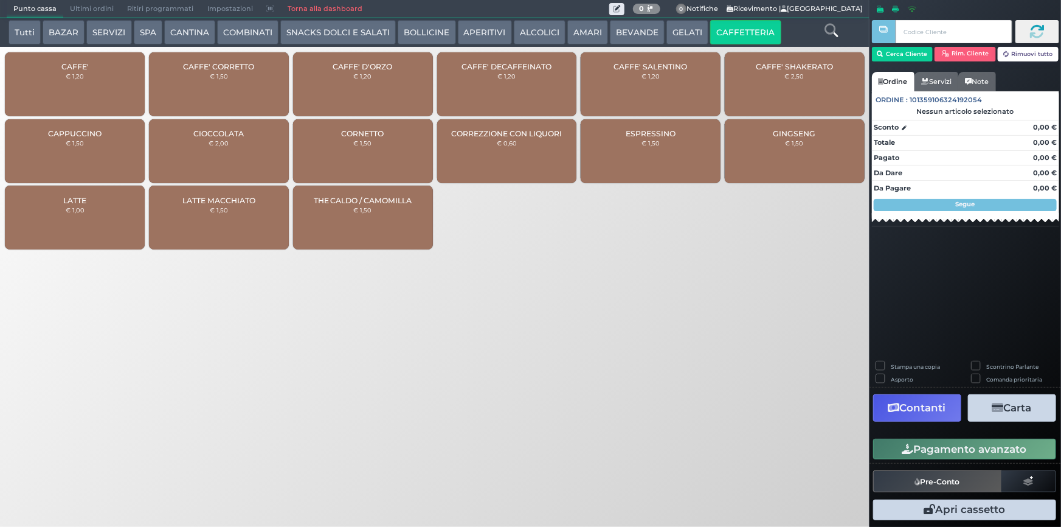
click at [93, 86] on div "CAFFE' € 1,20" at bounding box center [75, 84] width 140 height 64
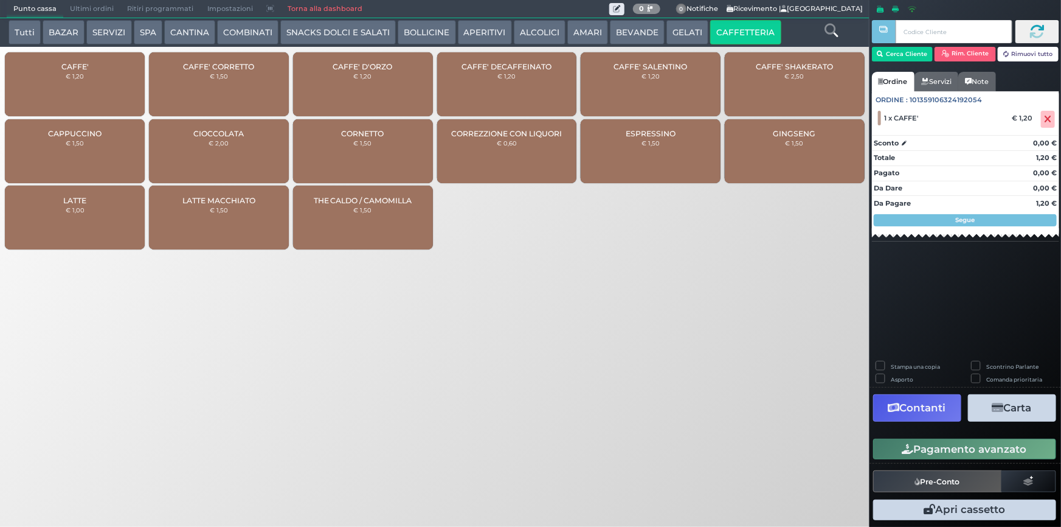
click at [92, 86] on div "CAFFE' € 1,20" at bounding box center [75, 84] width 140 height 64
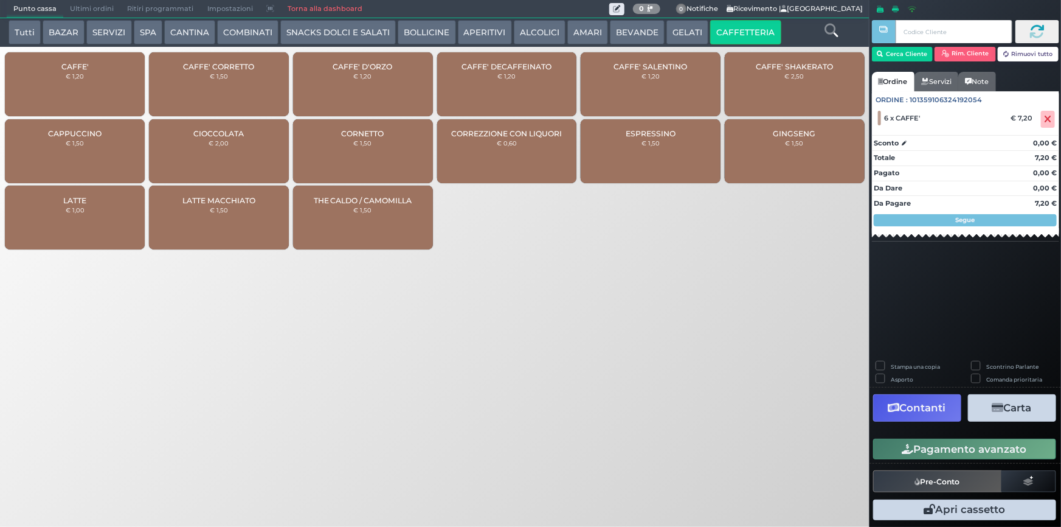
drag, startPoint x: 997, startPoint y: 450, endPoint x: 985, endPoint y: 451, distance: 12.2
click at [997, 451] on button "Pagamento avanzato" at bounding box center [964, 449] width 183 height 21
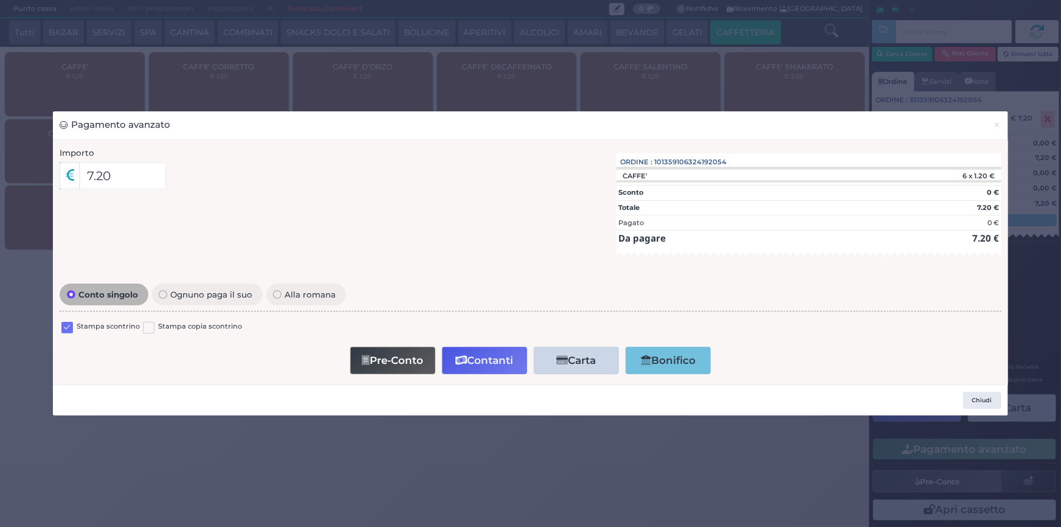
click at [70, 328] on label at bounding box center [67, 328] width 12 height 12
click at [0, 0] on input "checkbox" at bounding box center [0, 0] width 0 height 0
click at [499, 353] on button "Contanti" at bounding box center [484, 360] width 85 height 27
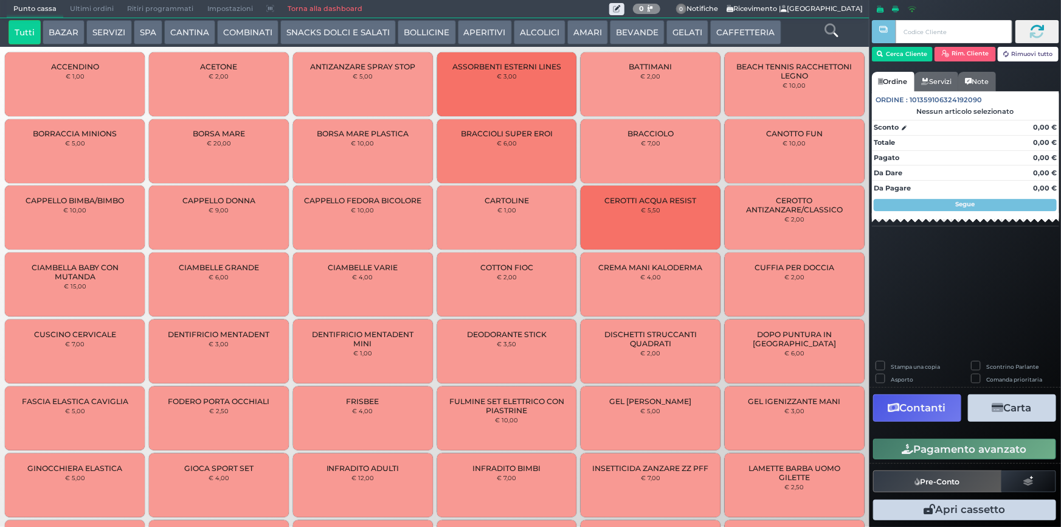
click at [91, 9] on span "Ultimi ordini" at bounding box center [91, 9] width 57 height 17
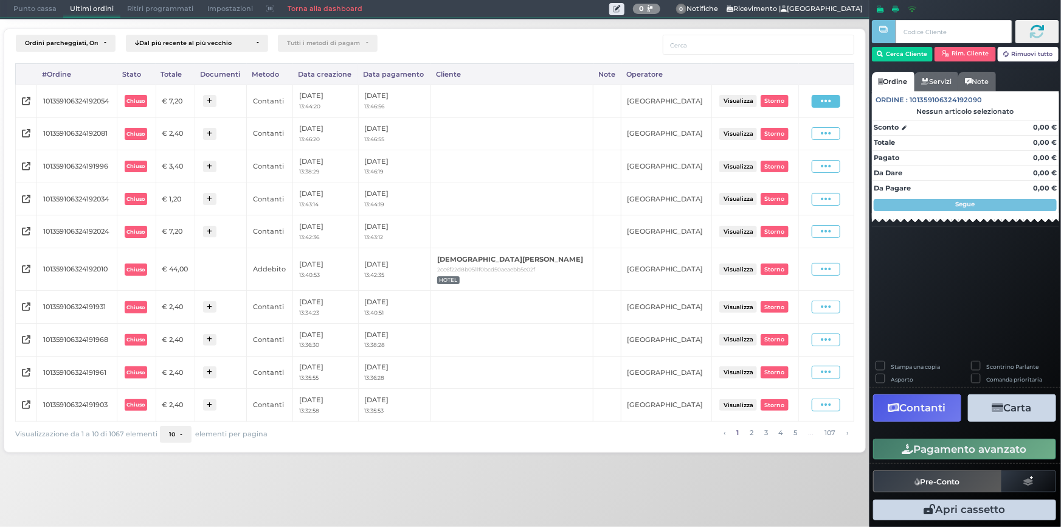
drag, startPoint x: 833, startPoint y: 96, endPoint x: 831, endPoint y: 132, distance: 36.0
click at [833, 96] on span at bounding box center [826, 101] width 29 height 13
click at [805, 135] on span "Ristampa Pre-Conto" at bounding box center [802, 136] width 50 height 21
click at [32, 10] on span "Punto cassa" at bounding box center [35, 9] width 57 height 17
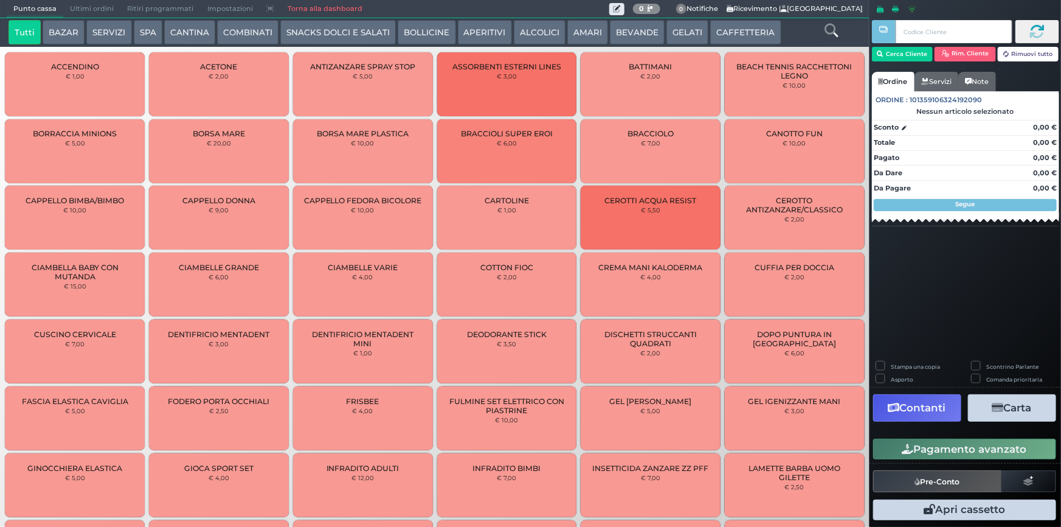
click at [748, 28] on button "CAFFETTERIA" at bounding box center [745, 32] width 71 height 24
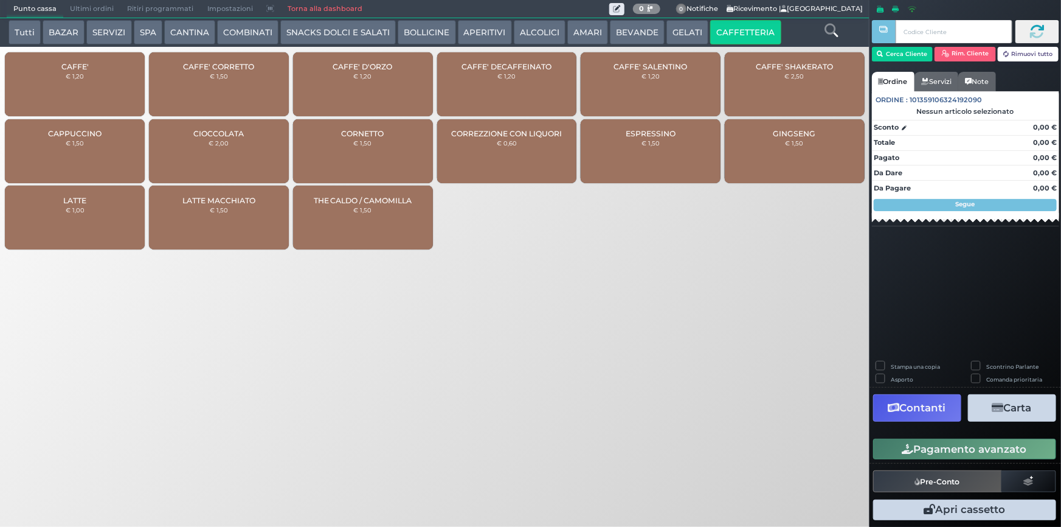
click at [110, 91] on div "CAFFE' € 1,20" at bounding box center [75, 84] width 140 height 64
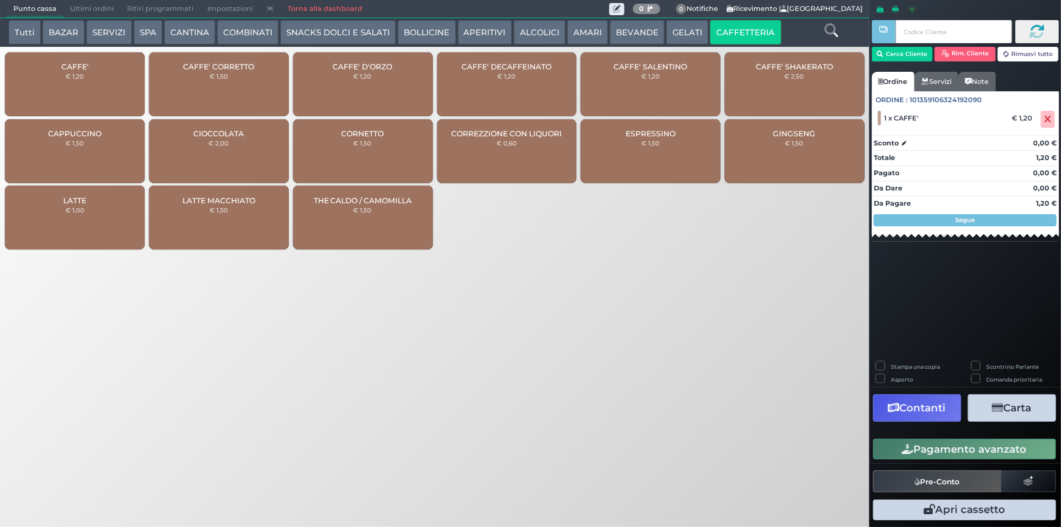
drag, startPoint x: 952, startPoint y: 446, endPoint x: 830, endPoint y: 429, distance: 122.7
click at [949, 445] on button "Pagamento avanzato" at bounding box center [964, 449] width 183 height 21
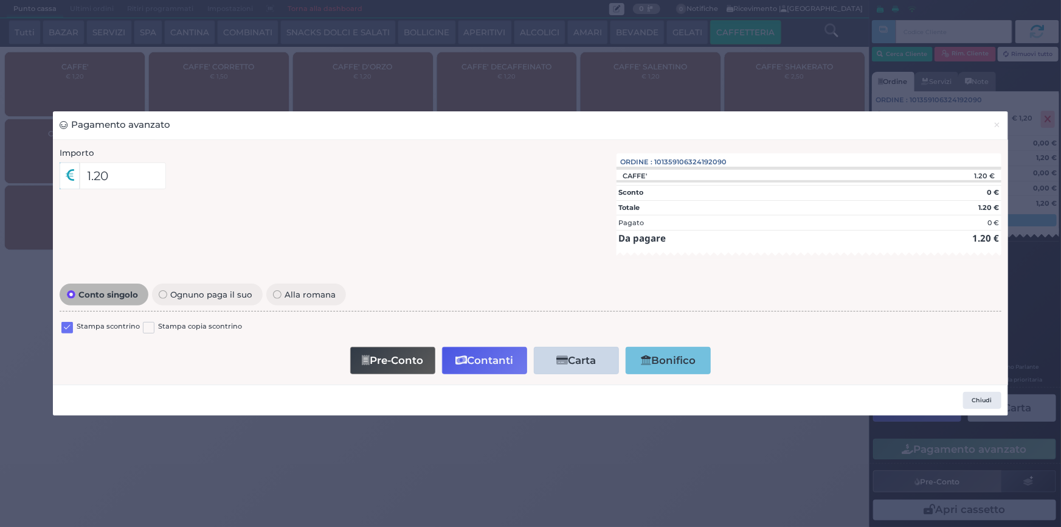
drag, startPoint x: 68, startPoint y: 325, endPoint x: 243, endPoint y: 338, distance: 176.2
click at [69, 325] on label at bounding box center [67, 328] width 12 height 12
click at [0, 0] on input "checkbox" at bounding box center [0, 0] width 0 height 0
drag, startPoint x: 476, startPoint y: 359, endPoint x: 420, endPoint y: 349, distance: 56.3
click at [466, 359] on button "Contanti" at bounding box center [484, 360] width 85 height 27
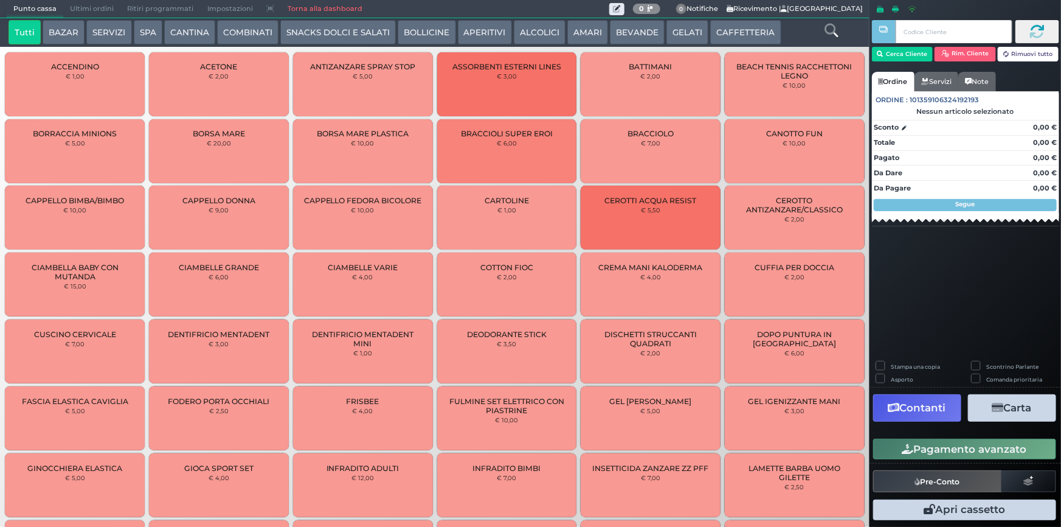
click at [78, 2] on span "Ultimi ordini" at bounding box center [91, 9] width 57 height 17
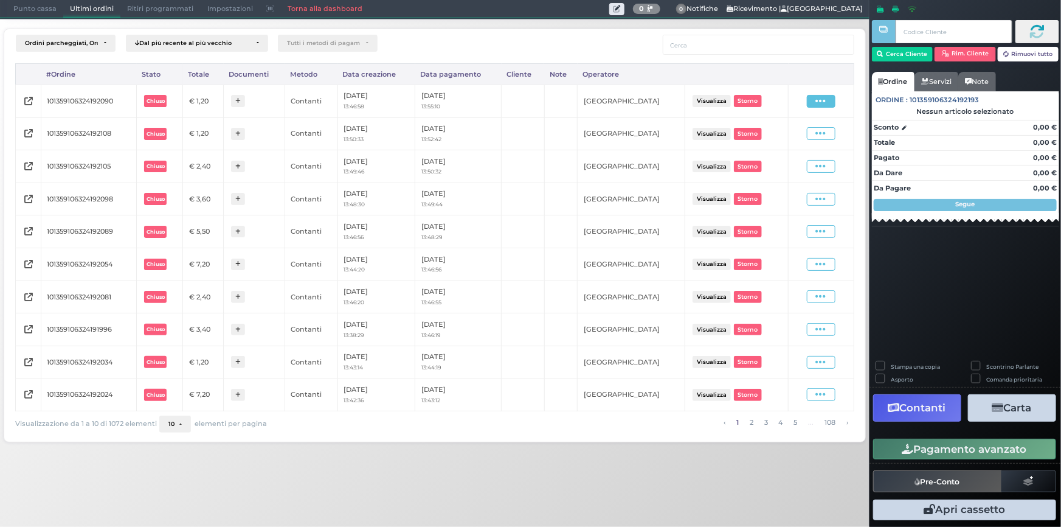
click at [812, 103] on span at bounding box center [821, 101] width 29 height 13
click at [802, 139] on span "Ristampa Pre-Conto" at bounding box center [794, 136] width 50 height 21
click at [21, 8] on span "Punto cassa" at bounding box center [35, 9] width 57 height 17
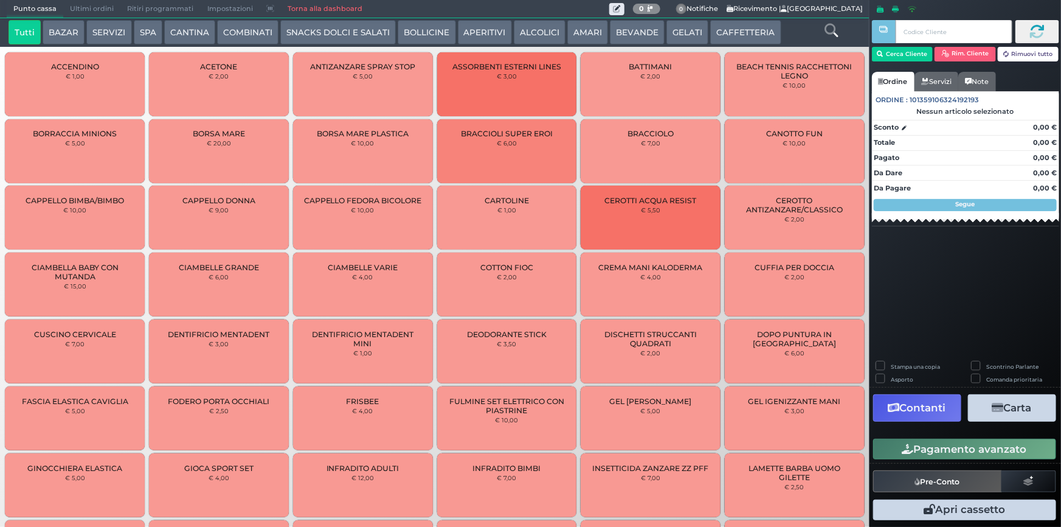
click at [731, 33] on button "CAFFETTERIA" at bounding box center [745, 32] width 71 height 24
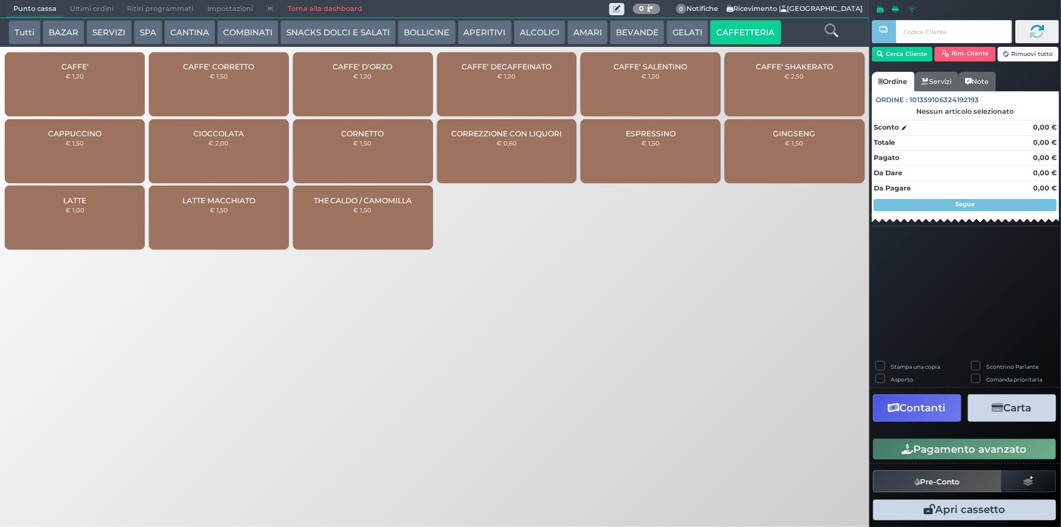
click at [89, 94] on div "CAFFE' € 1,20" at bounding box center [75, 84] width 140 height 64
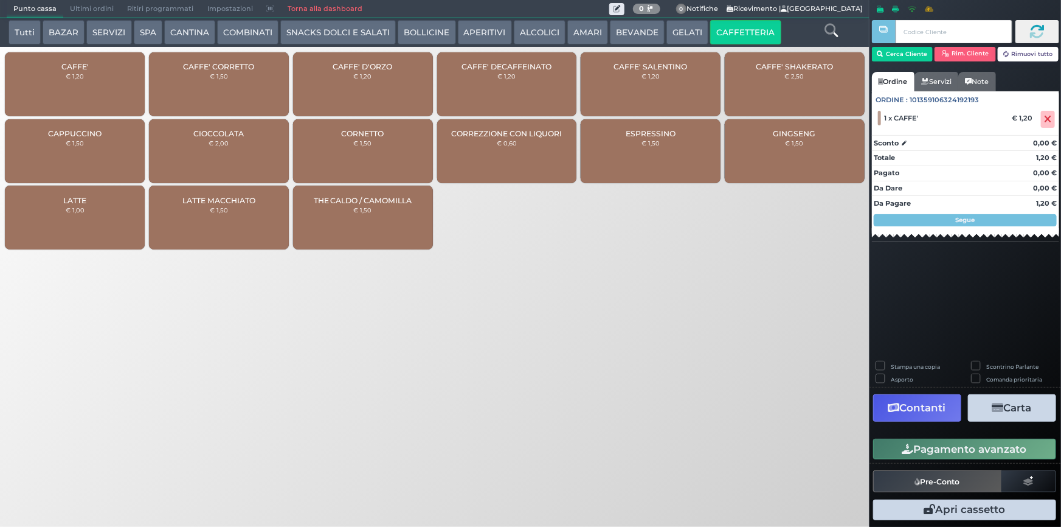
click at [92, 87] on div "CAFFE' € 1,20" at bounding box center [75, 84] width 140 height 64
click at [955, 454] on button "Pagamento avanzato" at bounding box center [964, 449] width 183 height 21
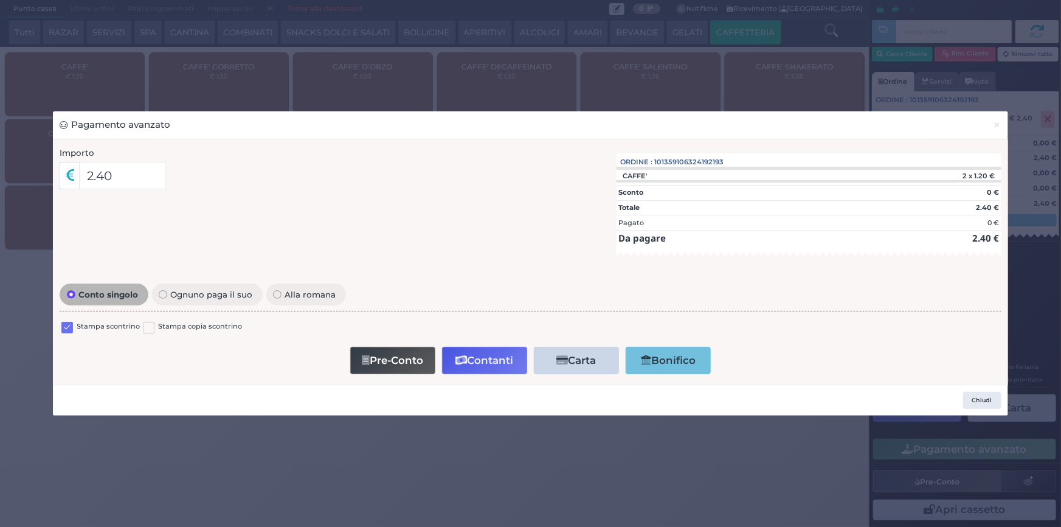
drag, startPoint x: 66, startPoint y: 329, endPoint x: 74, endPoint y: 334, distance: 9.3
click at [66, 328] on label at bounding box center [67, 328] width 12 height 12
click at [0, 0] on input "checkbox" at bounding box center [0, 0] width 0 height 0
click at [479, 361] on button "Contanti" at bounding box center [484, 360] width 85 height 27
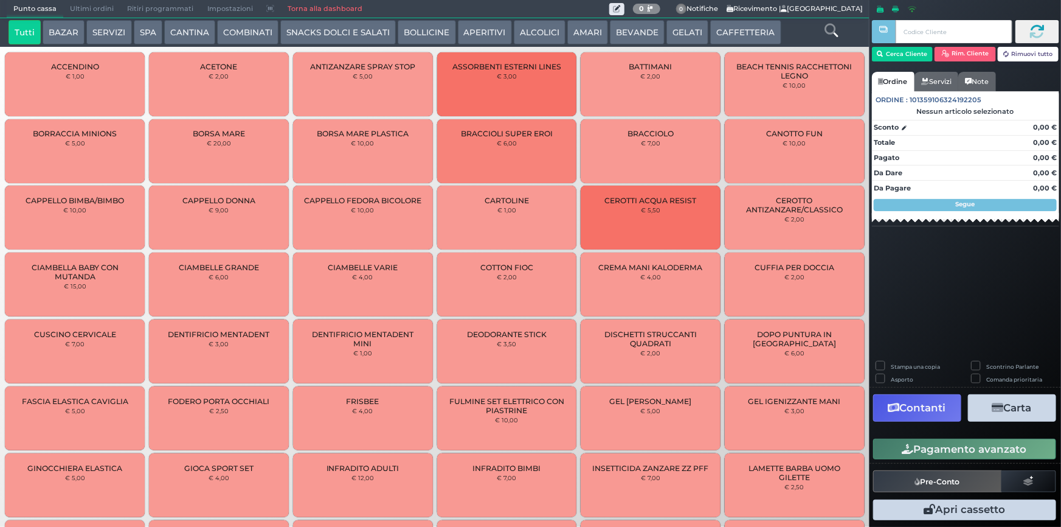
click at [95, 3] on span "Ultimi ordini" at bounding box center [91, 9] width 57 height 17
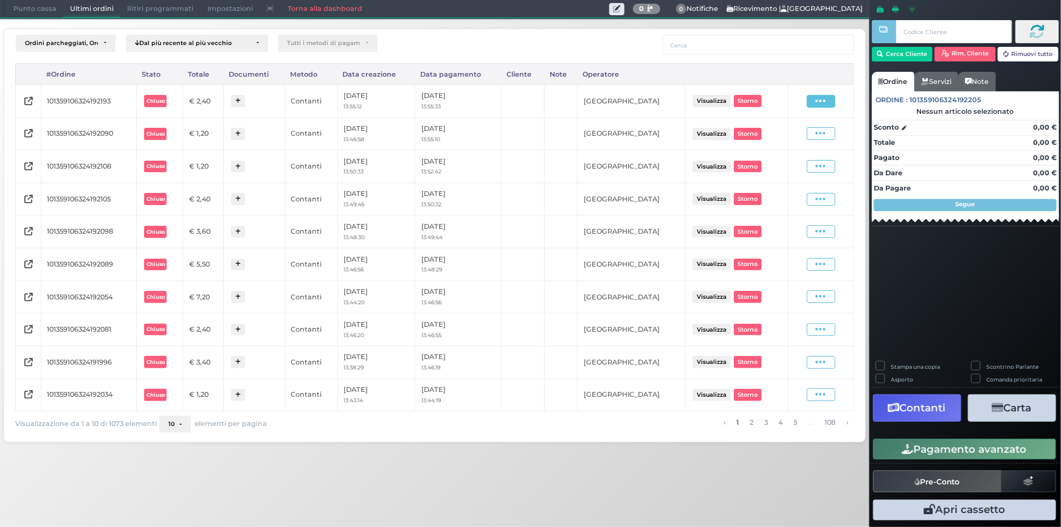
click at [825, 99] on icon at bounding box center [821, 101] width 10 height 12
click at [797, 137] on span "Ristampa Pre-Conto" at bounding box center [794, 136] width 50 height 21
click at [26, 10] on span "Punto cassa" at bounding box center [35, 9] width 57 height 17
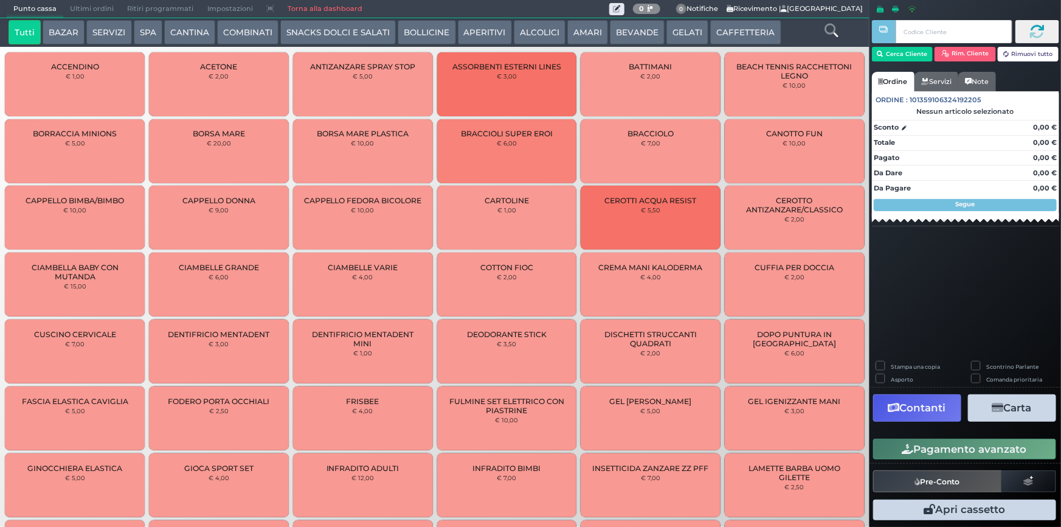
click at [744, 31] on button "CAFFETTERIA" at bounding box center [745, 32] width 71 height 24
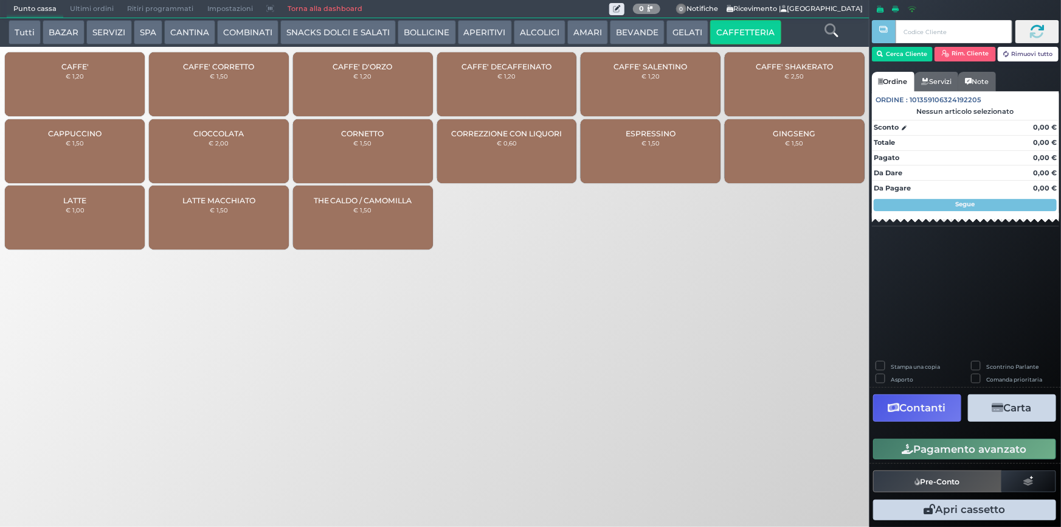
click at [57, 87] on div "CAFFE' € 1,20" at bounding box center [75, 84] width 140 height 64
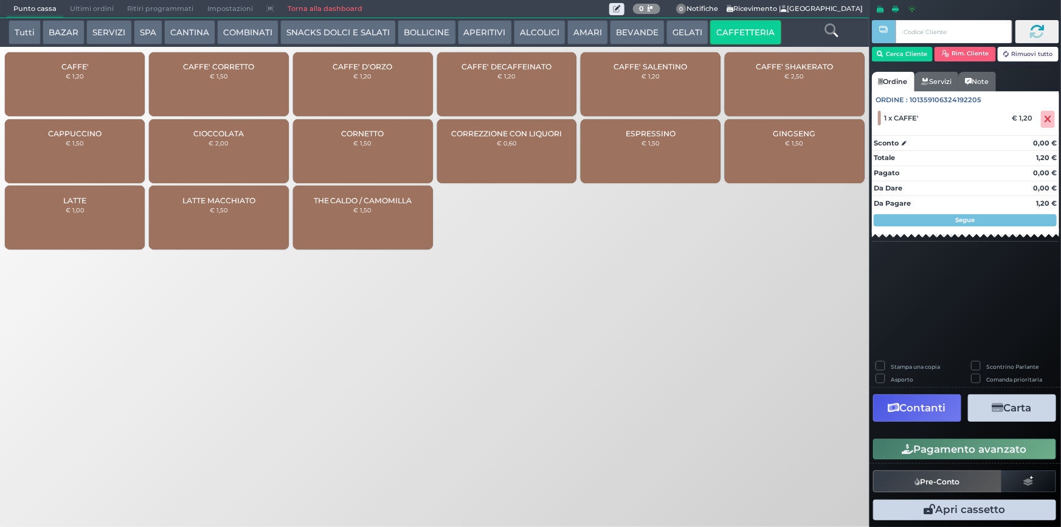
click at [189, 90] on div "CAFFE' CORRETTO € 1,50" at bounding box center [219, 84] width 140 height 64
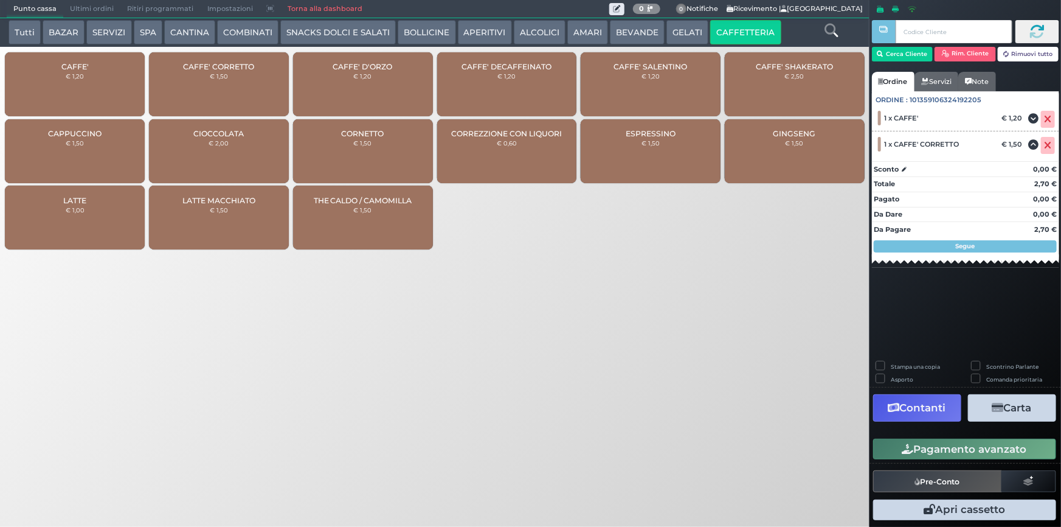
click at [891, 366] on label "Stampa una copia" at bounding box center [915, 366] width 49 height 8
checkbox input "true"
click at [1016, 412] on button "Carta" at bounding box center [1012, 407] width 88 height 27
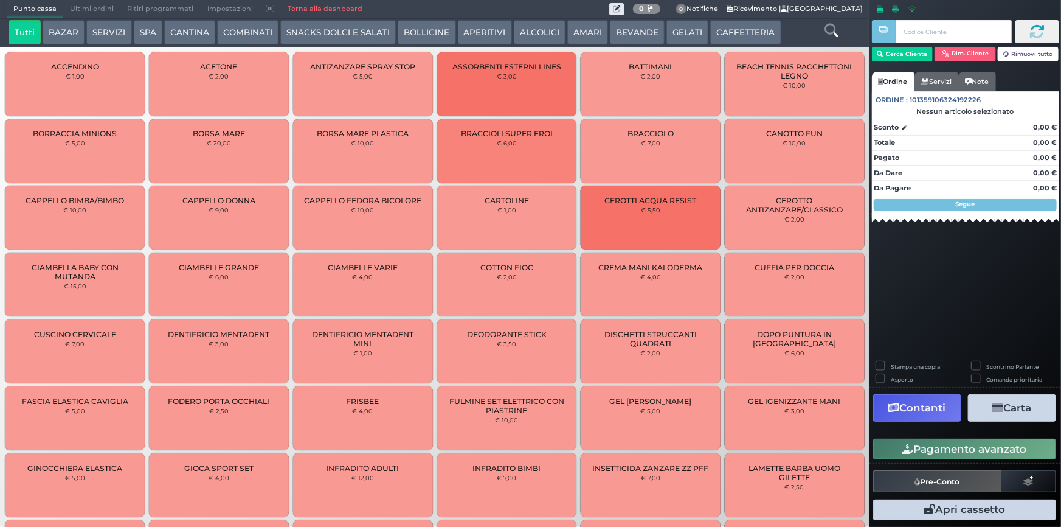
click at [41, 5] on span "Punto cassa" at bounding box center [35, 9] width 57 height 17
click at [739, 36] on button "CAFFETTERIA" at bounding box center [745, 32] width 71 height 24
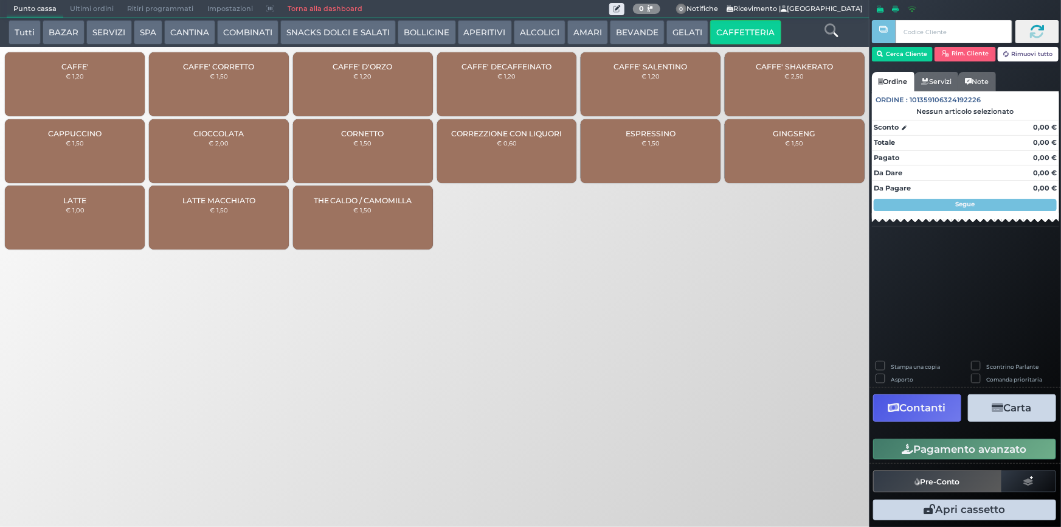
click at [91, 92] on div "CAFFE' € 1,20" at bounding box center [75, 84] width 140 height 64
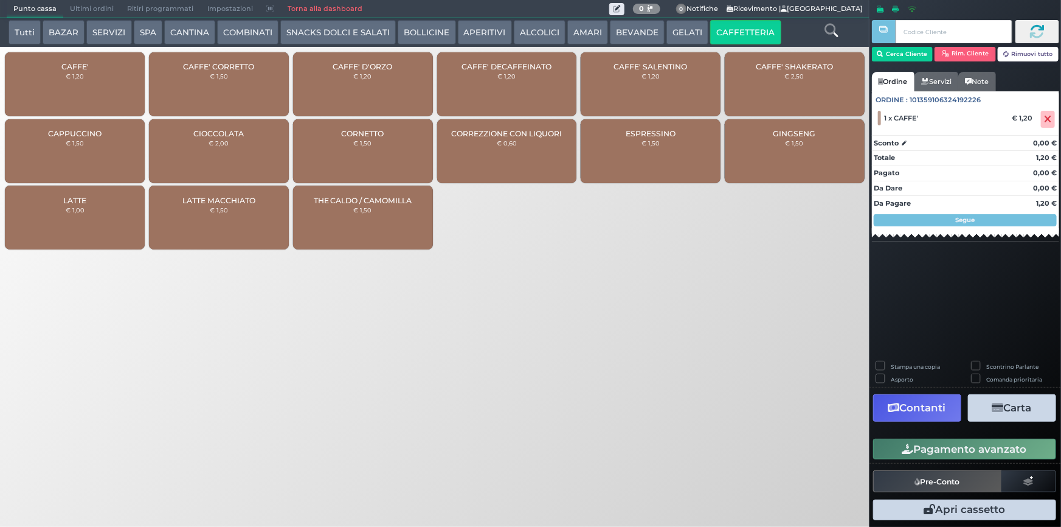
click at [891, 365] on label "Stampa una copia" at bounding box center [915, 366] width 49 height 8
checkbox input "true"
click at [1017, 415] on button "Carta" at bounding box center [1012, 407] width 88 height 27
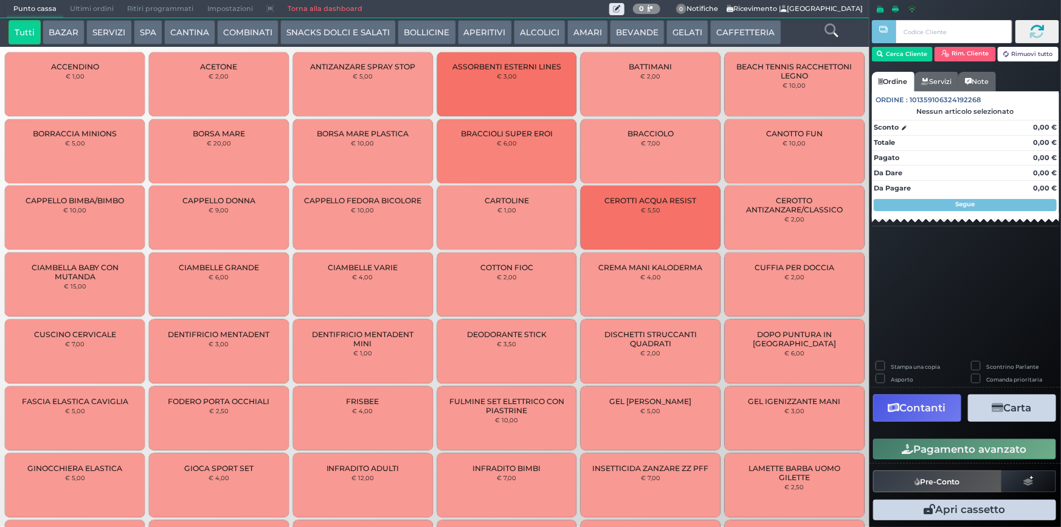
click at [838, 34] on icon at bounding box center [831, 30] width 13 height 13
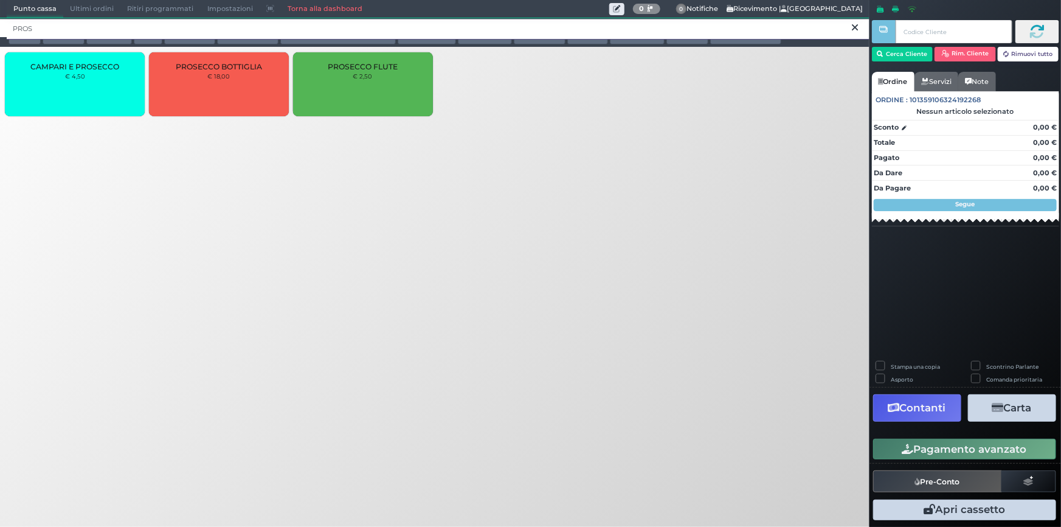
type input "PROS"
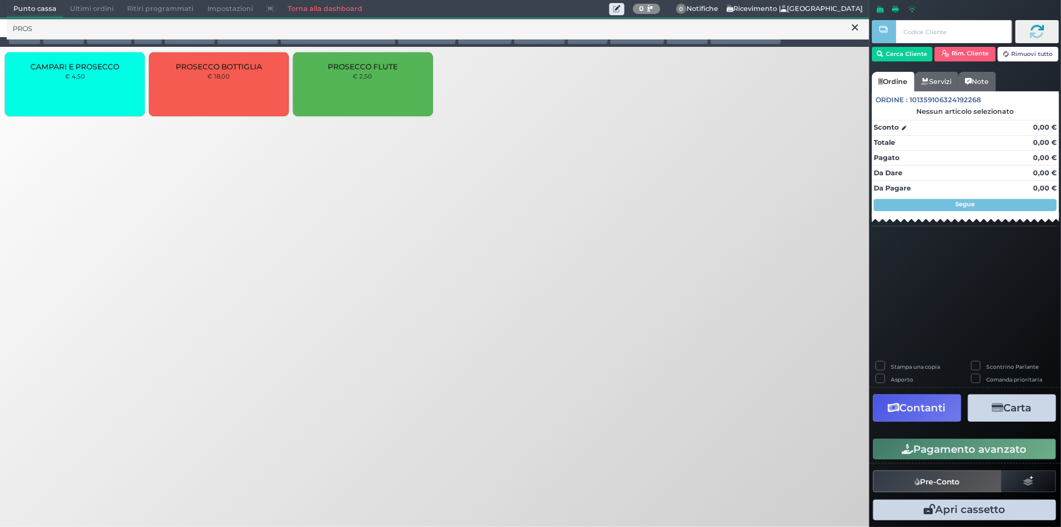
click at [226, 87] on div "PROSECCO BOTTIGLIA € 18,00" at bounding box center [219, 84] width 140 height 64
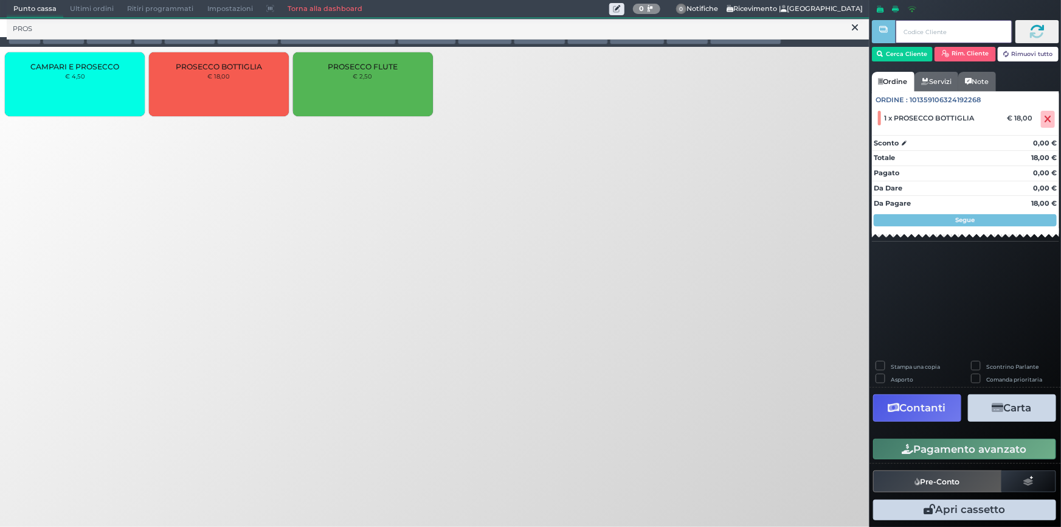
click at [942, 34] on input "text" at bounding box center [954, 31] width 116 height 23
type input "336"
click at [911, 50] on button "Cerca Cliente" at bounding box center [902, 54] width 61 height 15
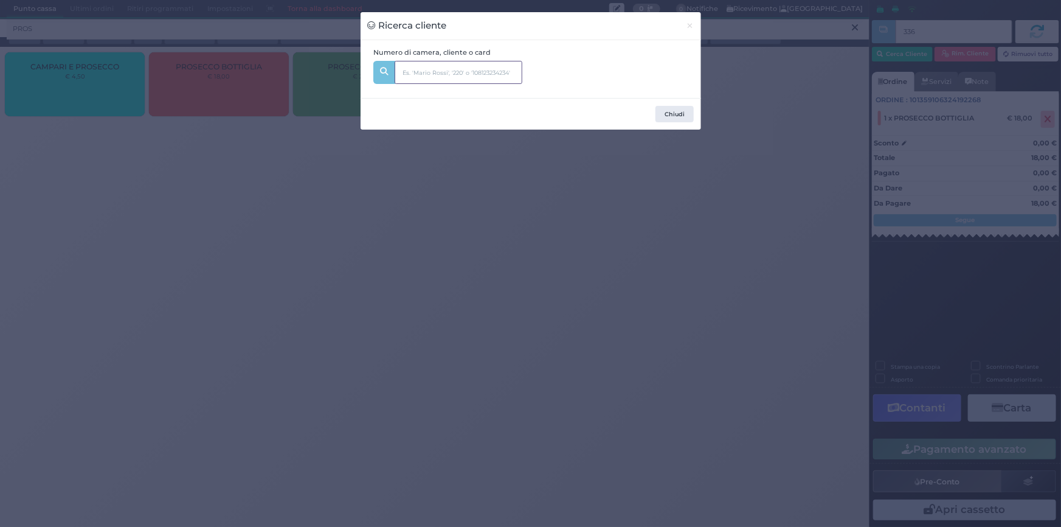
click at [413, 74] on input "text" at bounding box center [459, 72] width 128 height 23
type input "336"
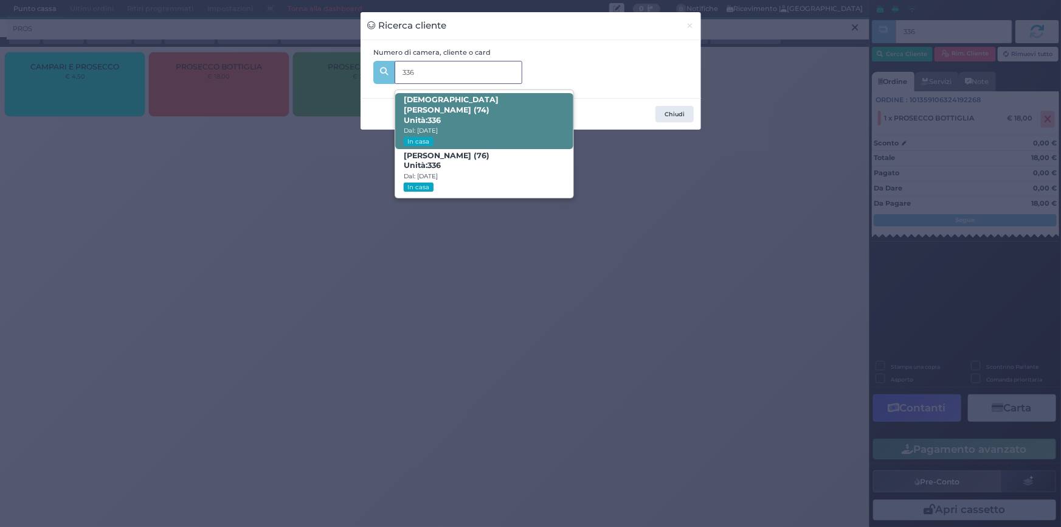
click at [444, 109] on span "[DEMOGRAPHIC_DATA][PERSON_NAME] (74) Unità: 336 Dal: [DATE] In casa" at bounding box center [484, 121] width 178 height 56
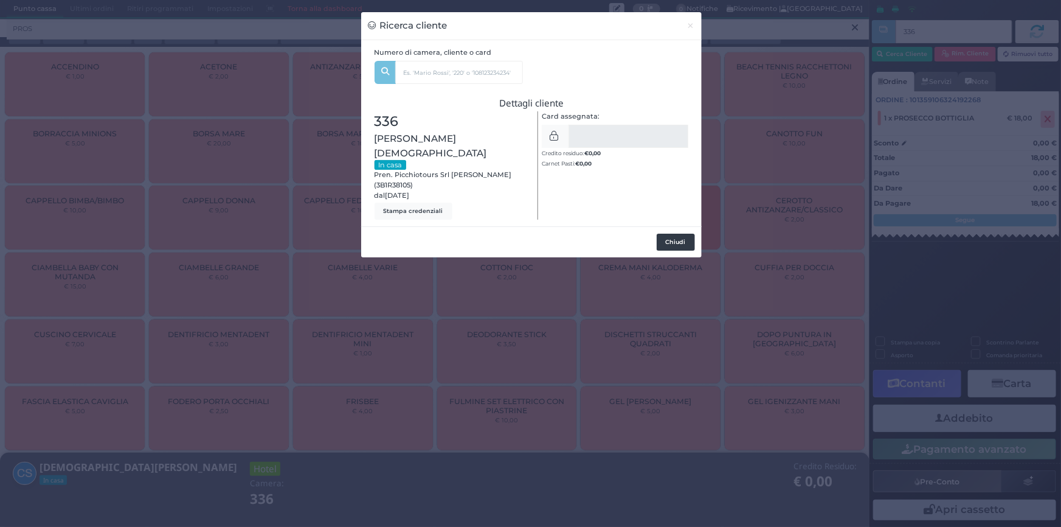
click at [681, 234] on button "Chiudi" at bounding box center [676, 242] width 38 height 17
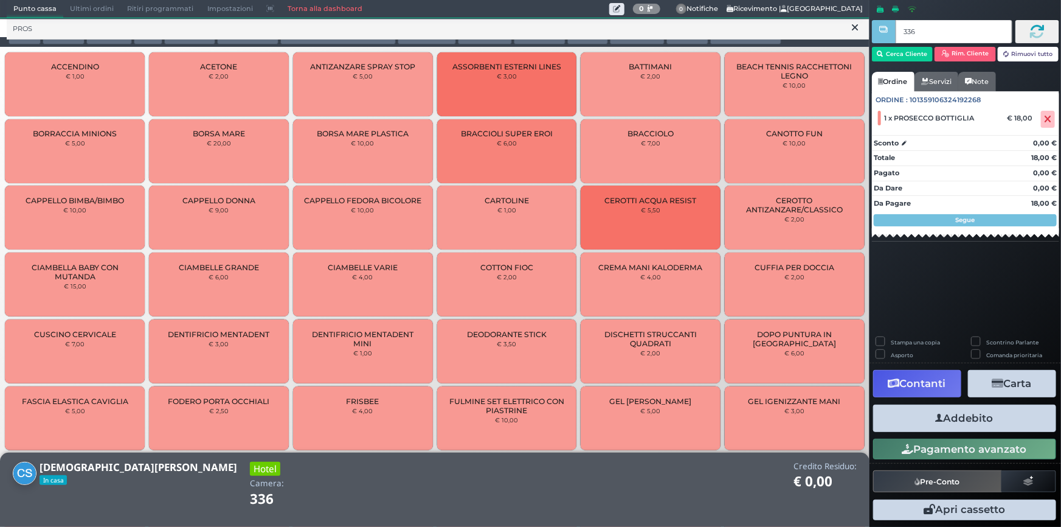
click at [966, 423] on button "Addebito" at bounding box center [964, 417] width 183 height 27
